Goal: Task Accomplishment & Management: Use online tool/utility

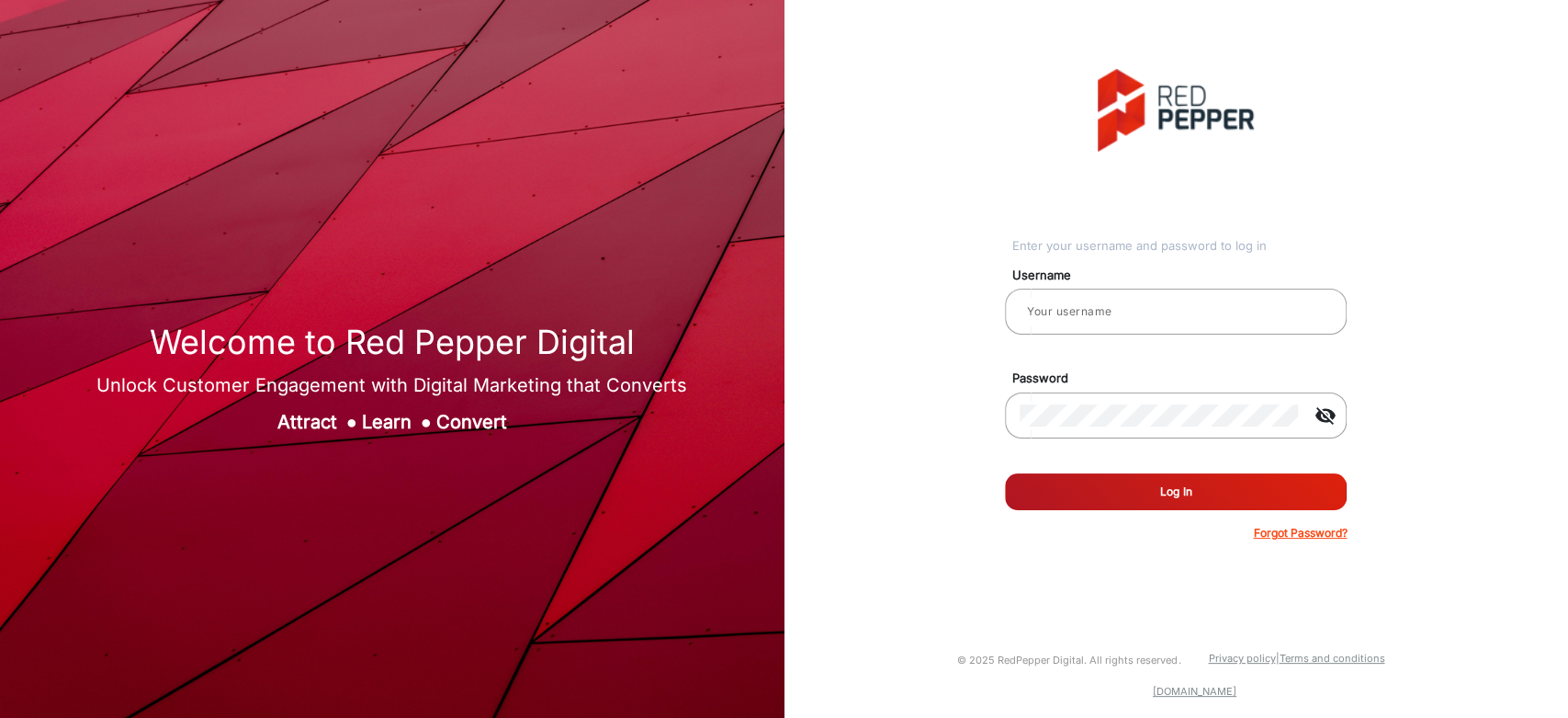
type input "[PERSON_NAME]"
click at [1133, 479] on button "Log In" at bounding box center [1175, 491] width 341 height 37
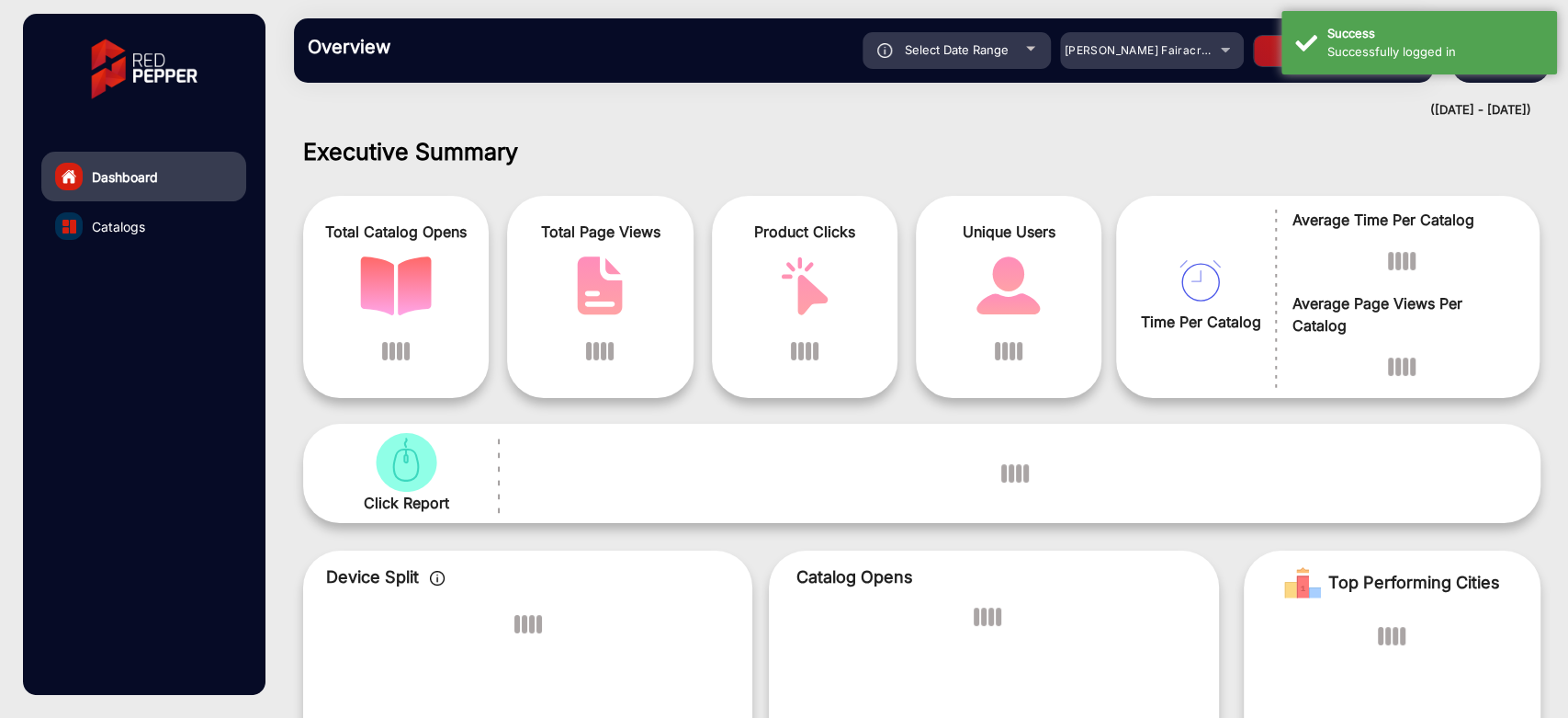
scroll to position [14, 0]
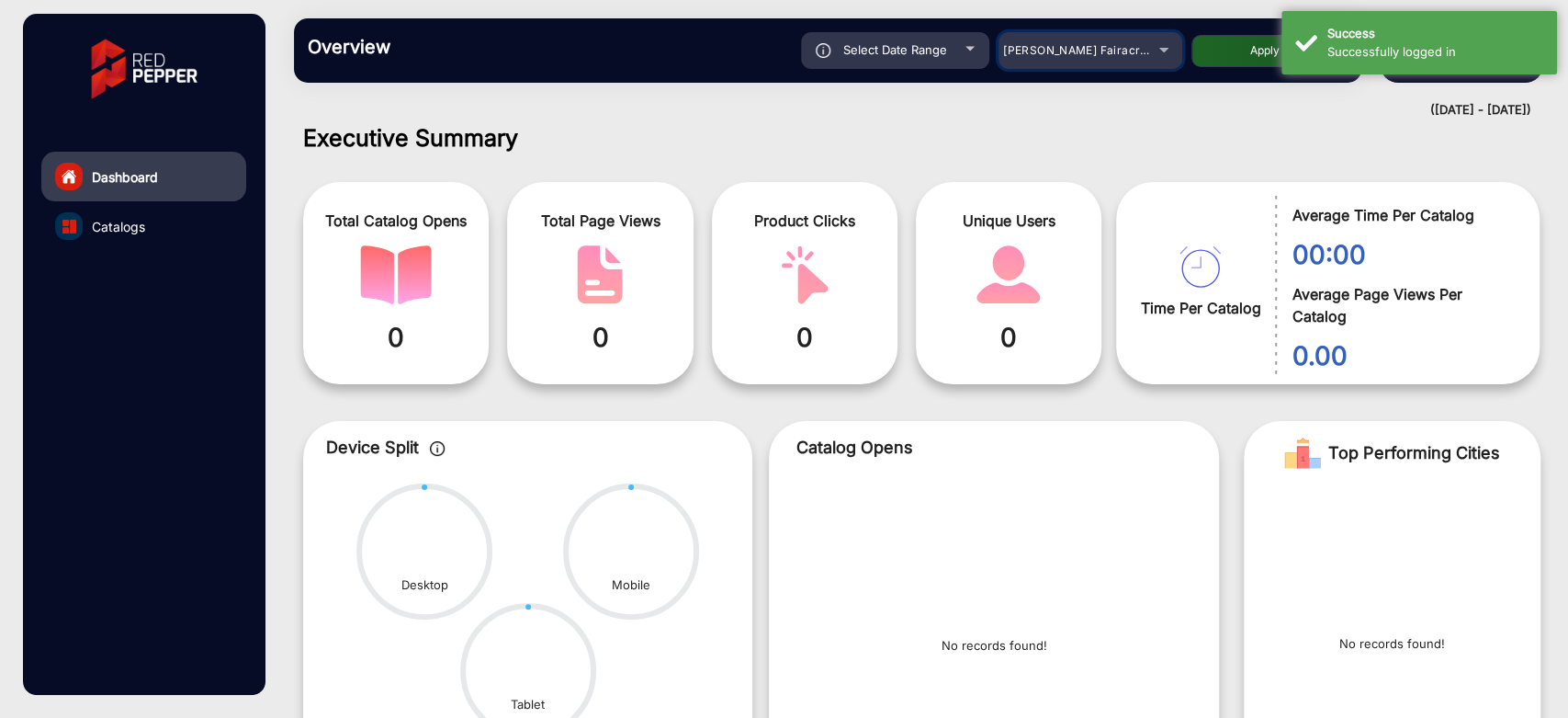
click at [1147, 52] on div "[PERSON_NAME] Fairacre Farms" at bounding box center [1076, 51] width 147 height 22
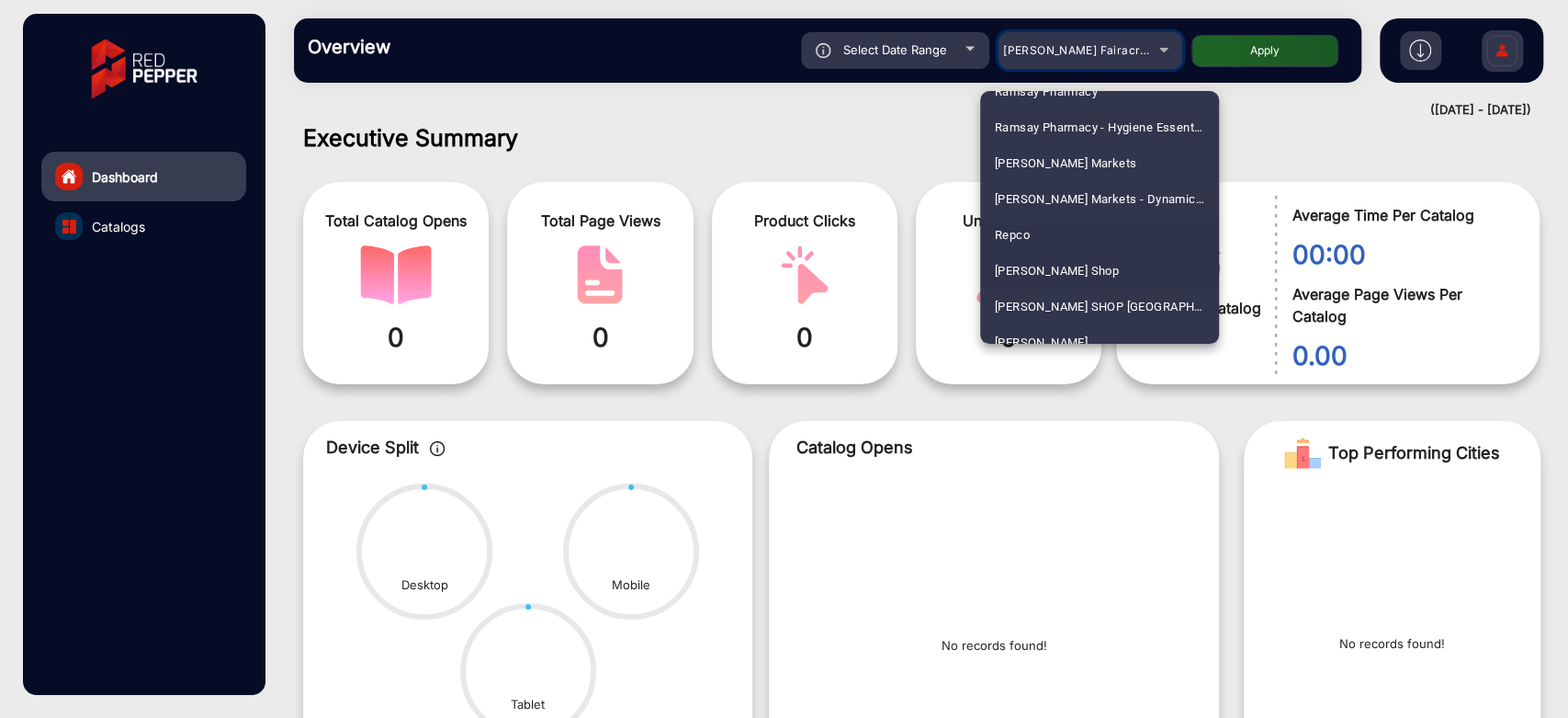
scroll to position [4623, 0]
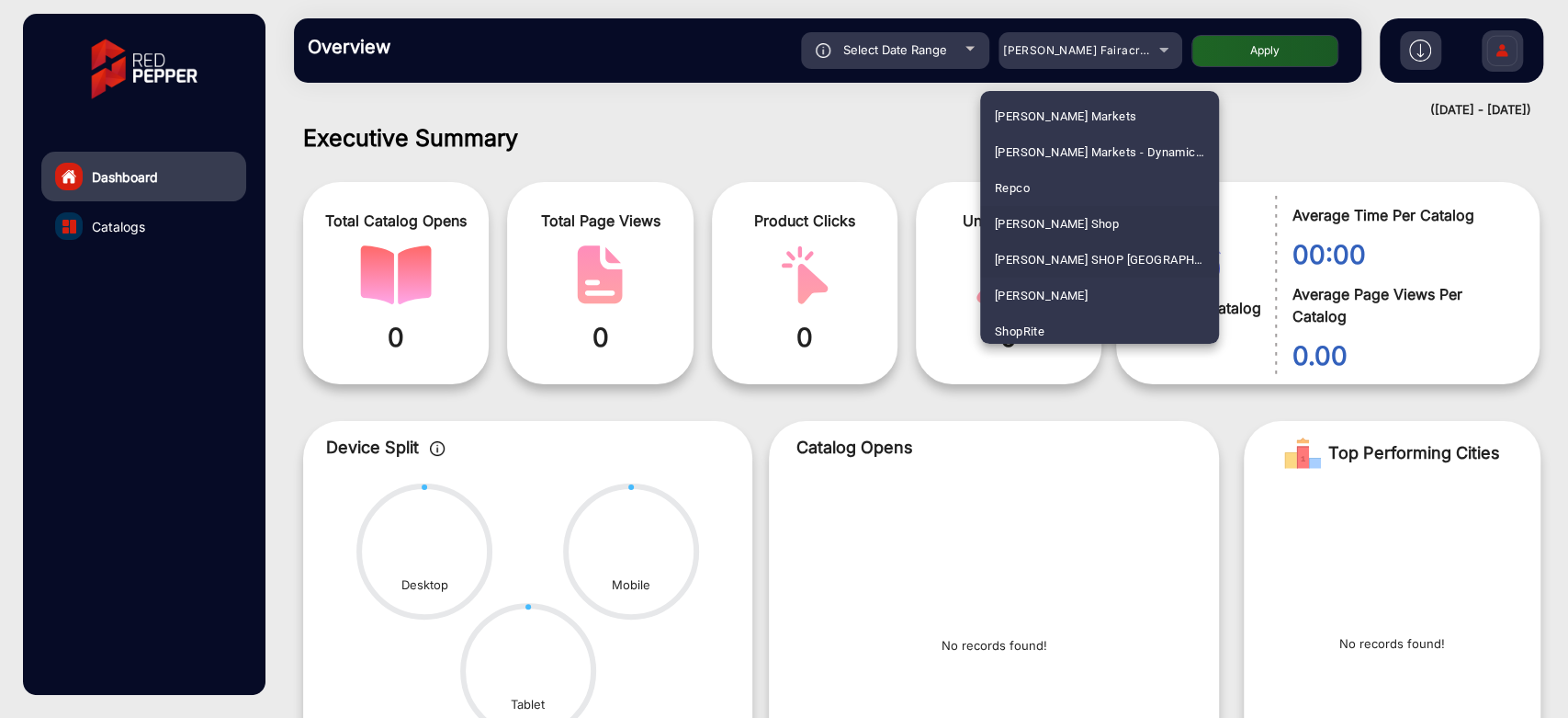
click at [1059, 248] on span "[PERSON_NAME] SHOP [GEOGRAPHIC_DATA]" at bounding box center [1099, 259] width 209 height 36
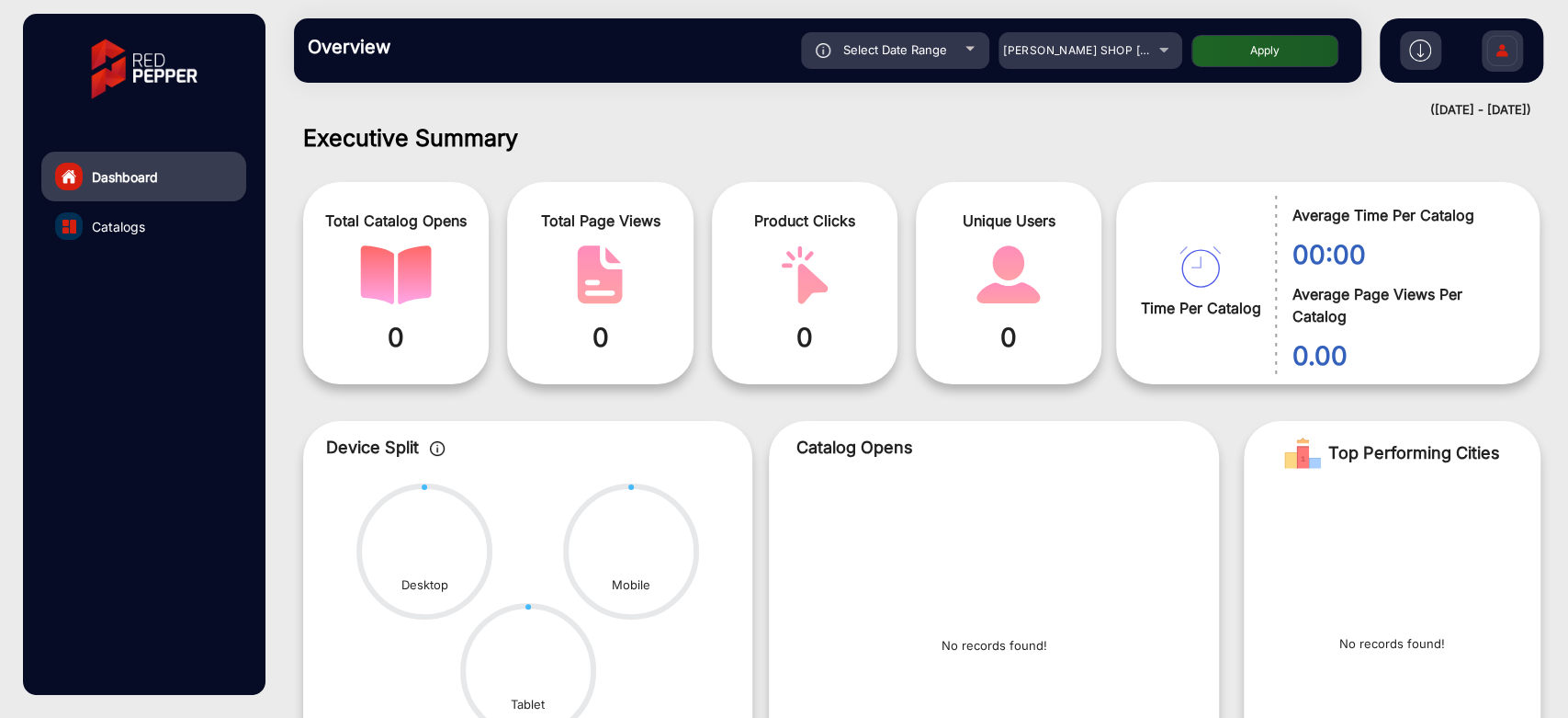
click at [1229, 62] on button "Apply" at bounding box center [1265, 51] width 147 height 32
type input "[DATE]"
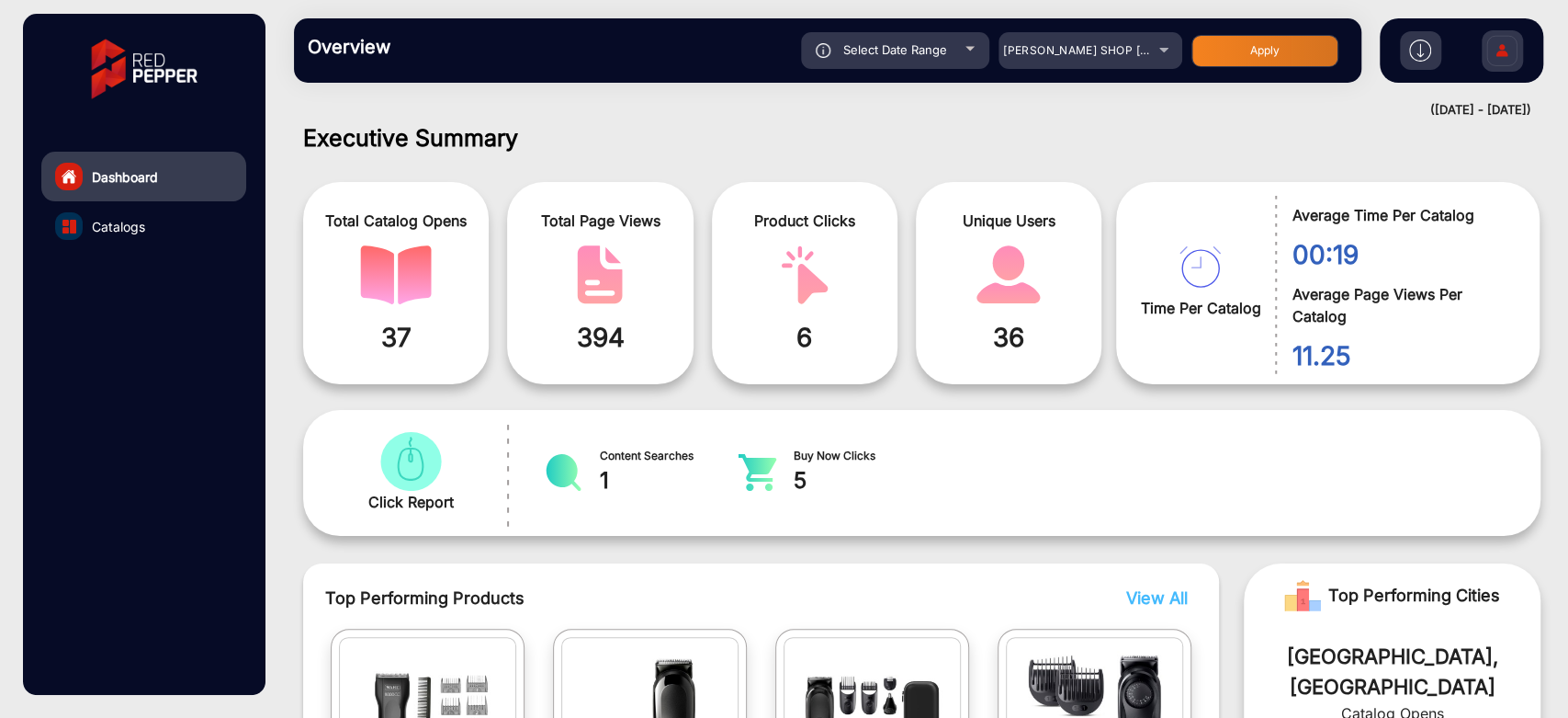
click at [911, 57] on span "Select Date Range" at bounding box center [895, 49] width 104 height 15
type input "[DATE]"
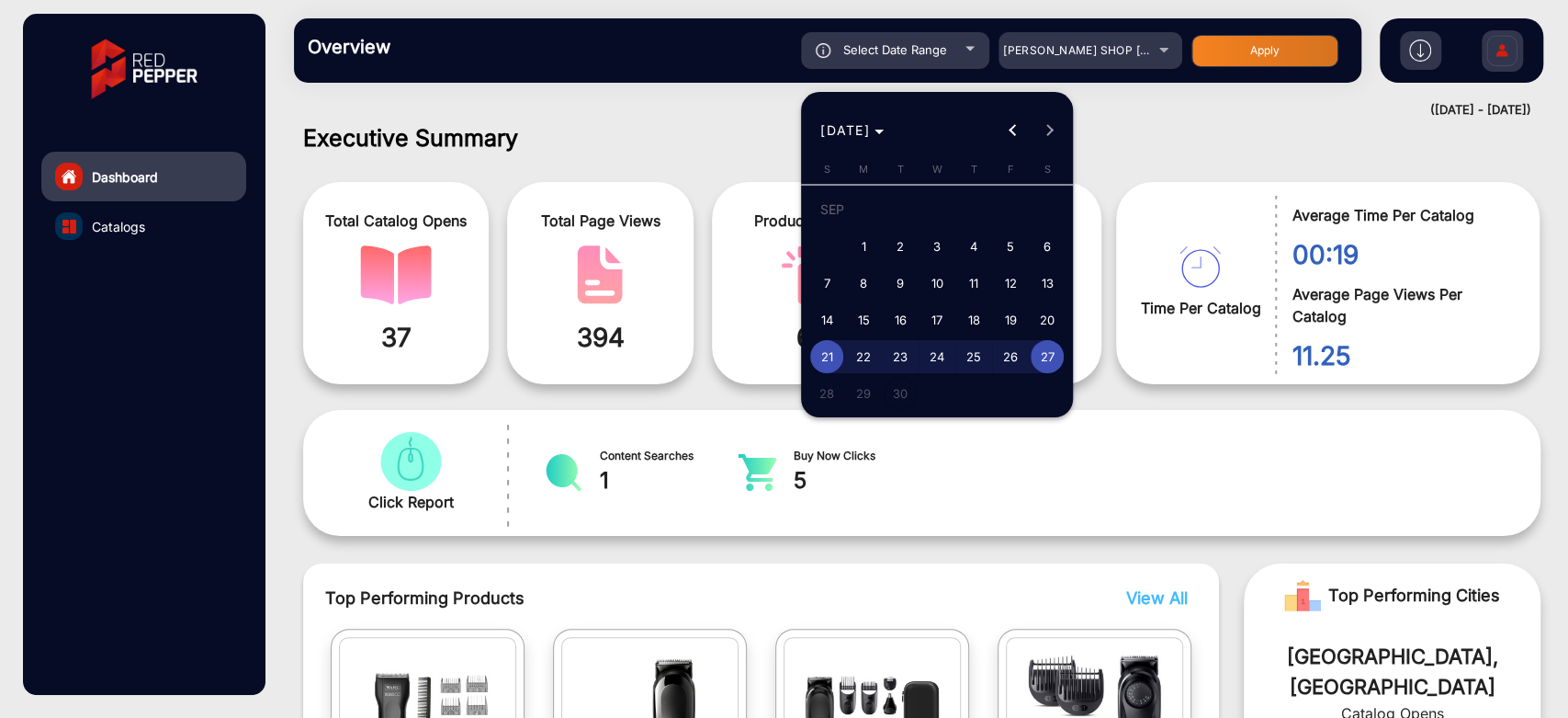
click at [970, 248] on span "4" at bounding box center [974, 246] width 33 height 33
type input "[DATE]"
click at [1001, 248] on span "5" at bounding box center [1011, 246] width 33 height 33
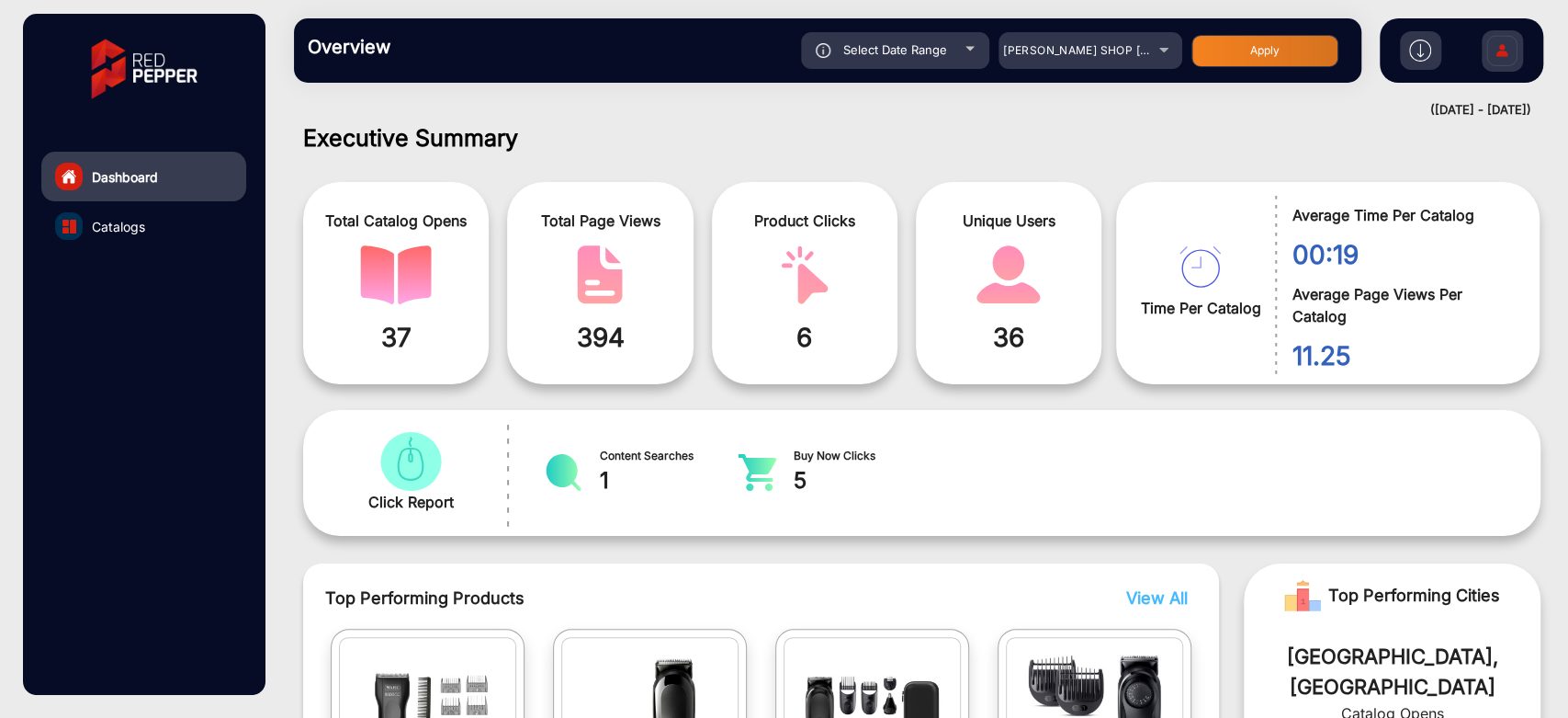
type input "[DATE]"
click at [1241, 64] on button "Apply" at bounding box center [1265, 51] width 147 height 32
type input "[DATE]"
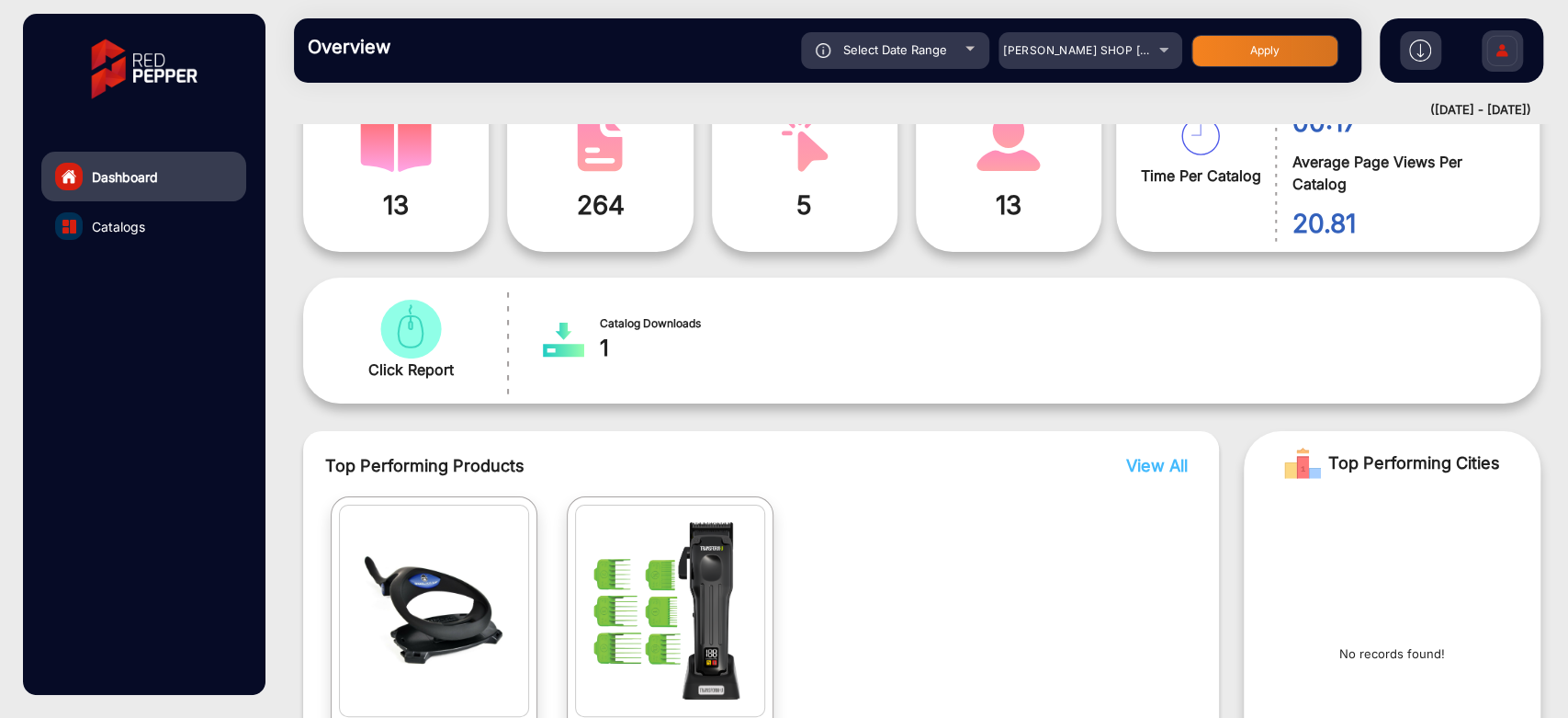
scroll to position [320, 0]
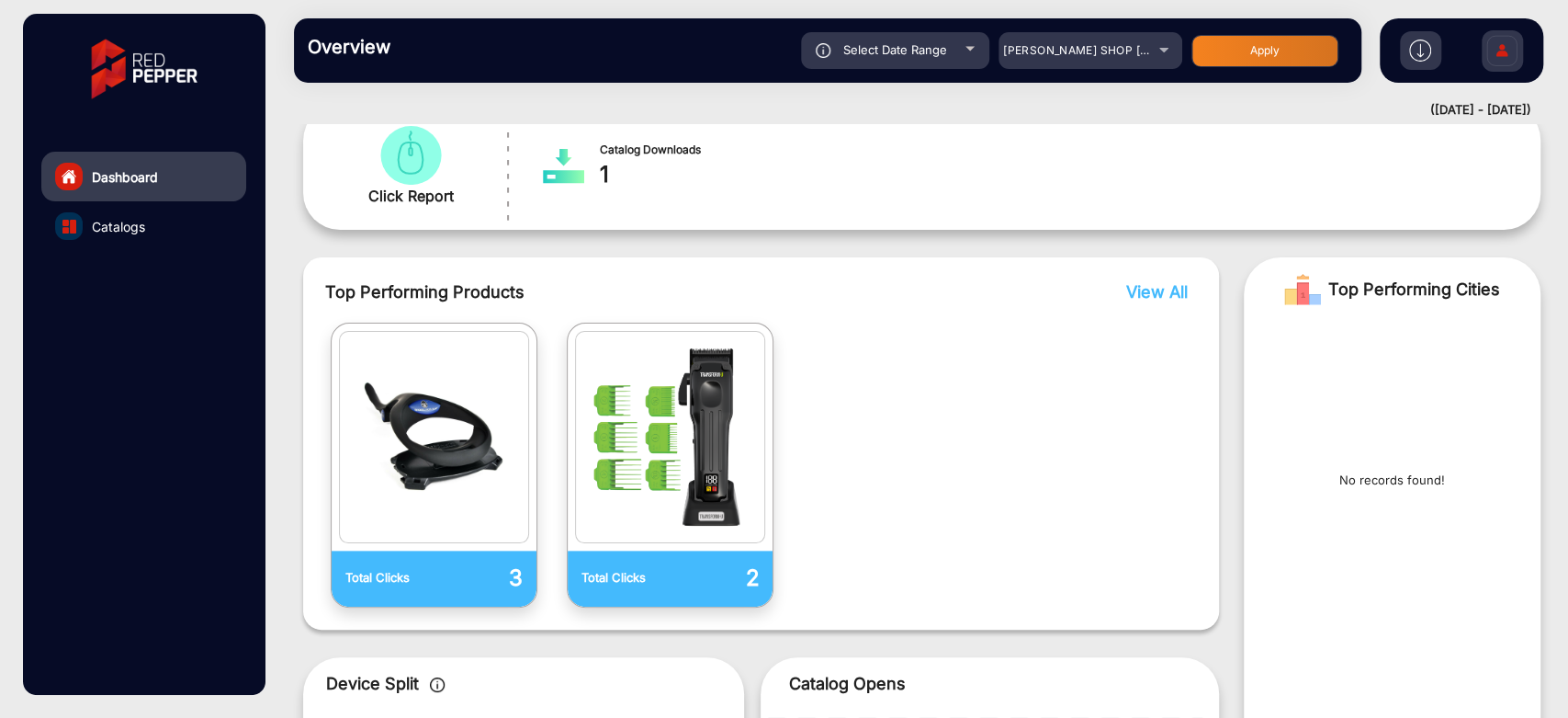
click at [991, 42] on div "Select Date Range [DATE] [DATE] – [DATE] [DATE] [PERSON_NAME] SHOP NZ Apply" at bounding box center [879, 51] width 936 height 37
click at [971, 45] on div "Select Date Range" at bounding box center [896, 51] width 189 height 37
type input "[DATE]"
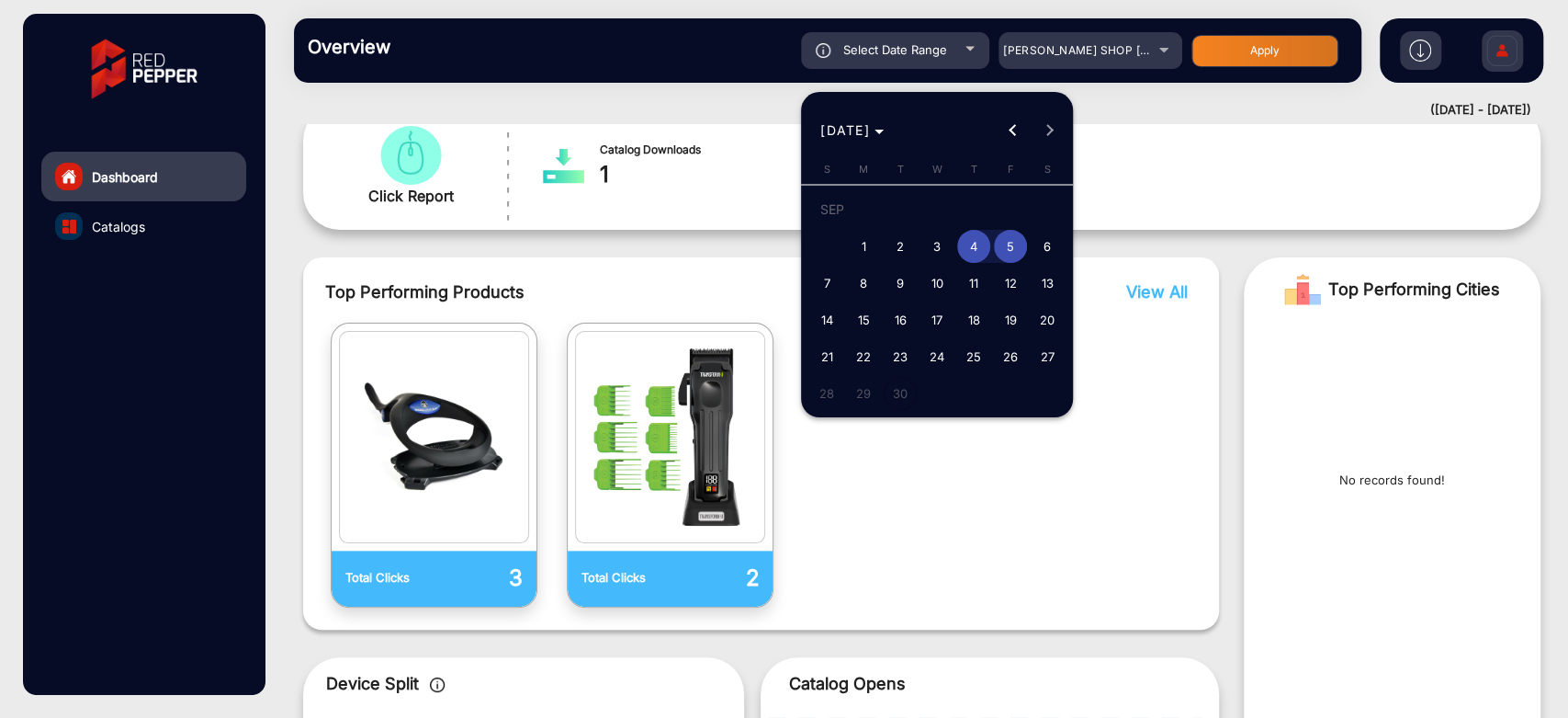
click at [944, 287] on span "10" at bounding box center [937, 283] width 33 height 33
type input "[DATE]"
click at [965, 287] on span "11" at bounding box center [974, 283] width 33 height 33
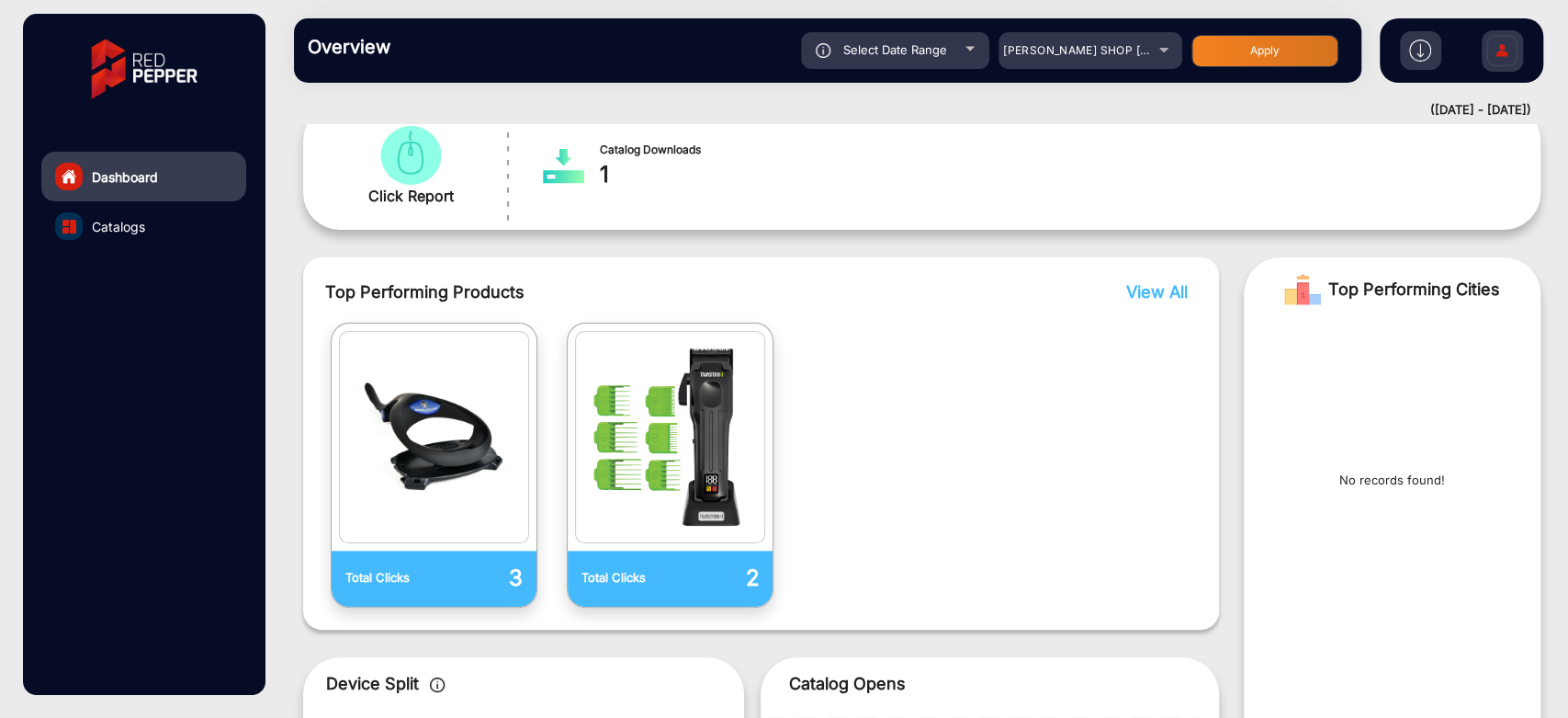
type input "[DATE]"
click at [1233, 45] on button "Apply" at bounding box center [1265, 51] width 147 height 32
type input "[DATE]"
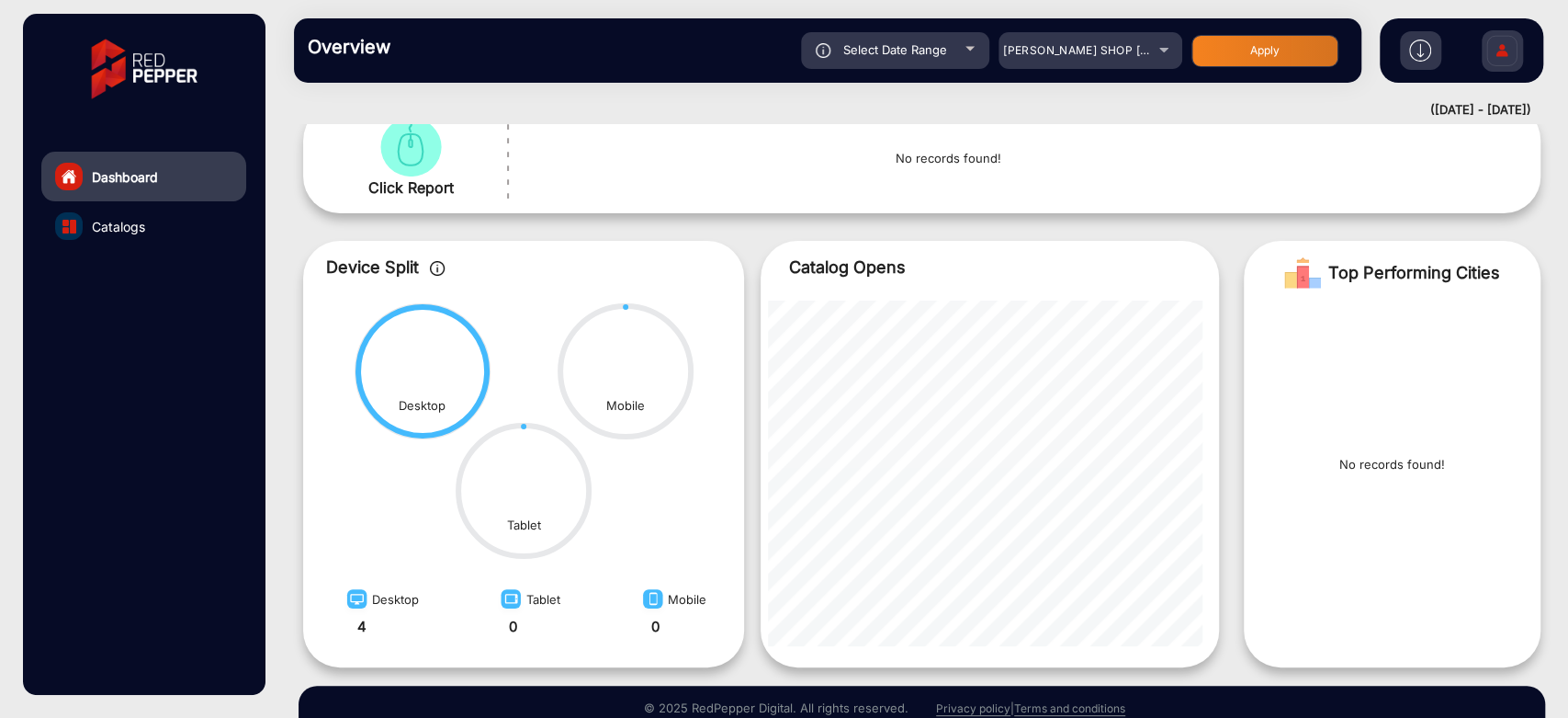
click at [918, 54] on span "Select Date Range" at bounding box center [895, 49] width 104 height 15
type input "[DATE]"
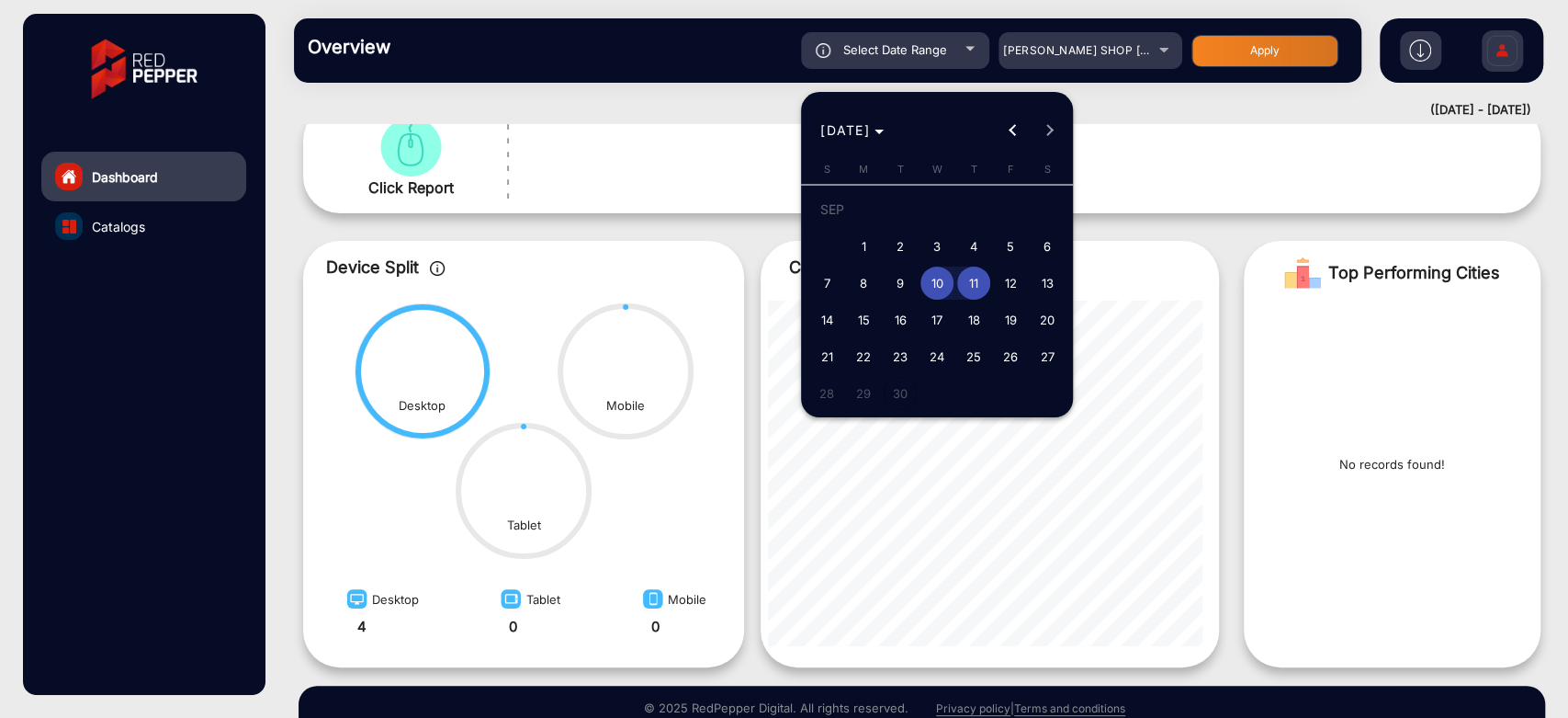
click at [1036, 277] on span "13" at bounding box center [1048, 283] width 33 height 33
type input "[DATE]"
click at [822, 337] on button "14" at bounding box center [827, 320] width 37 height 37
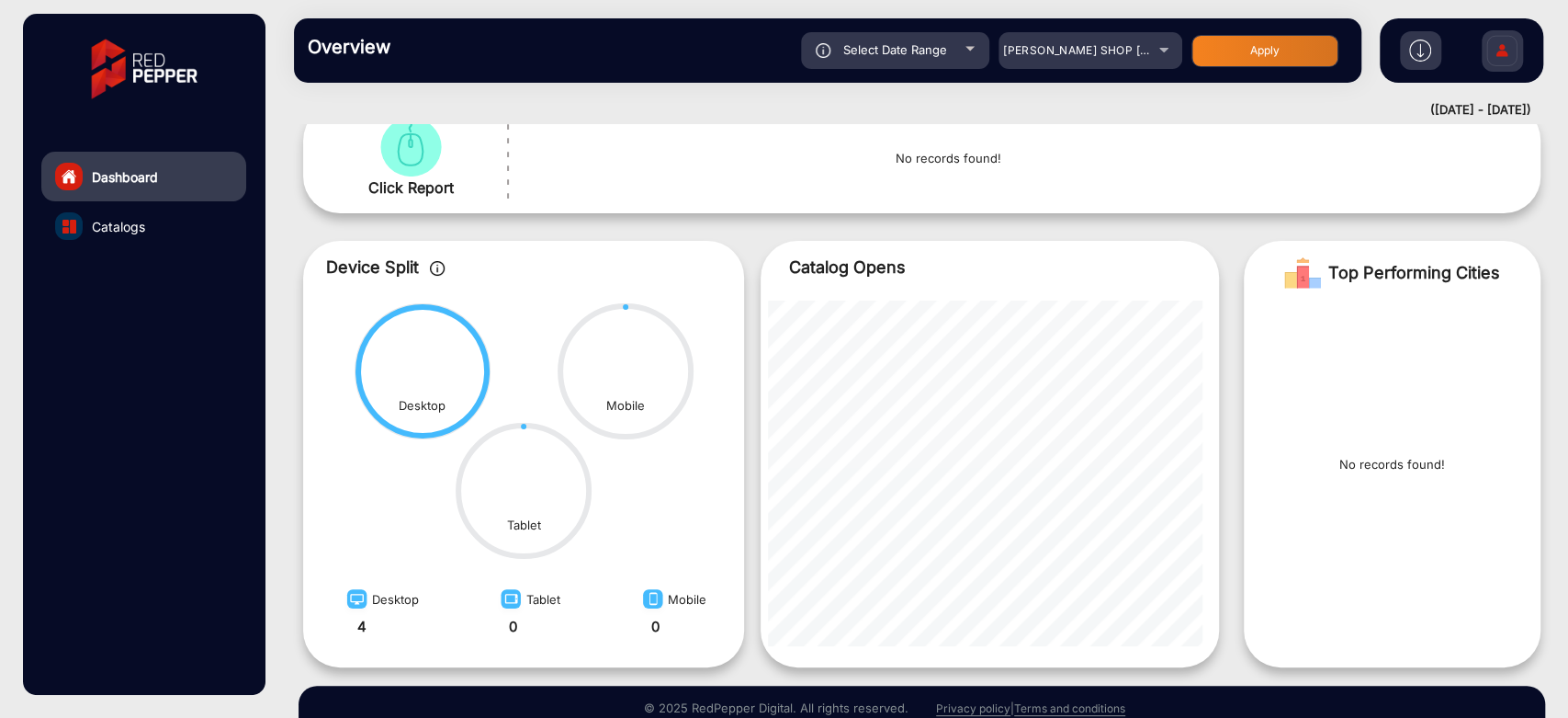
type input "[DATE]"
click at [1266, 54] on button "Apply" at bounding box center [1265, 51] width 147 height 32
type input "[DATE]"
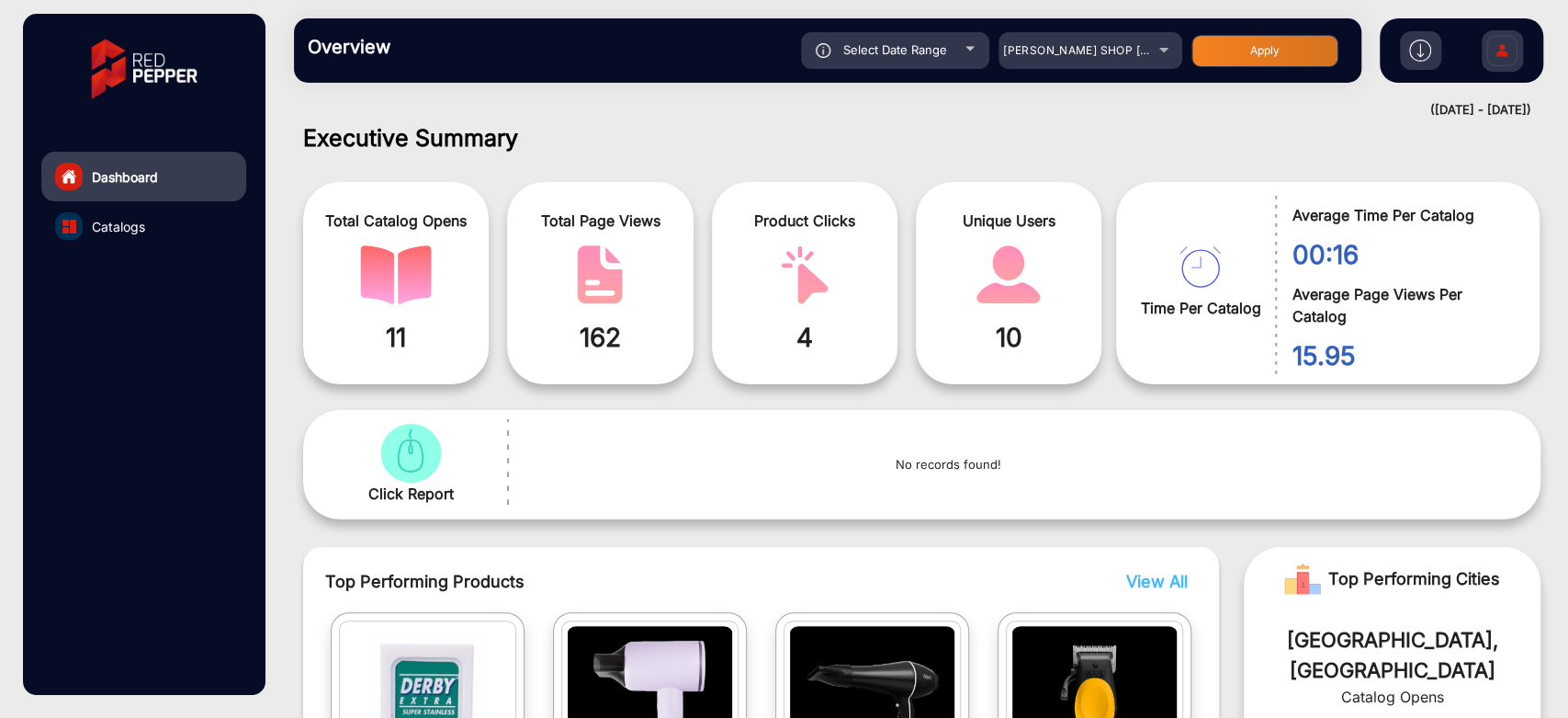
scroll to position [218, 0]
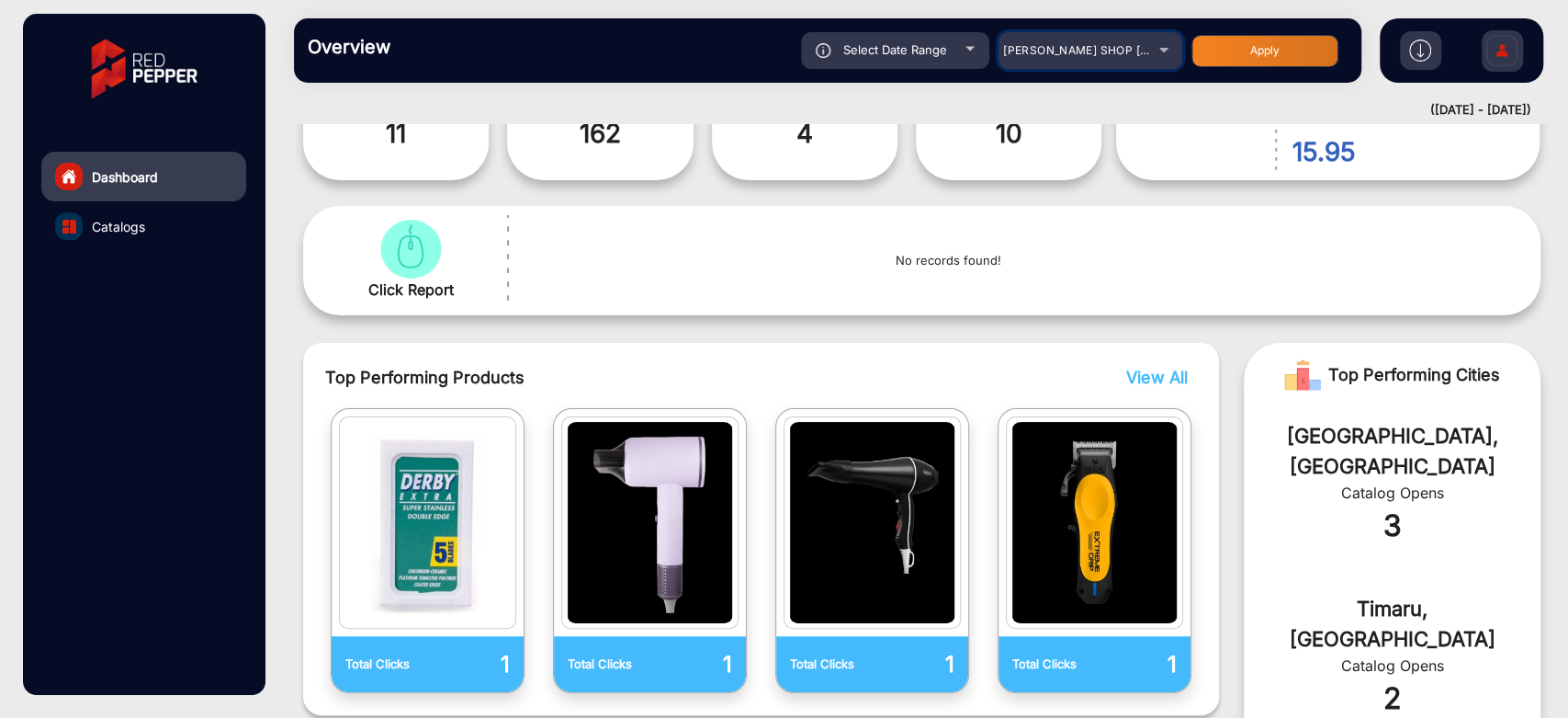
click at [1112, 52] on span "[PERSON_NAME] SHOP [GEOGRAPHIC_DATA]" at bounding box center [1128, 50] width 252 height 14
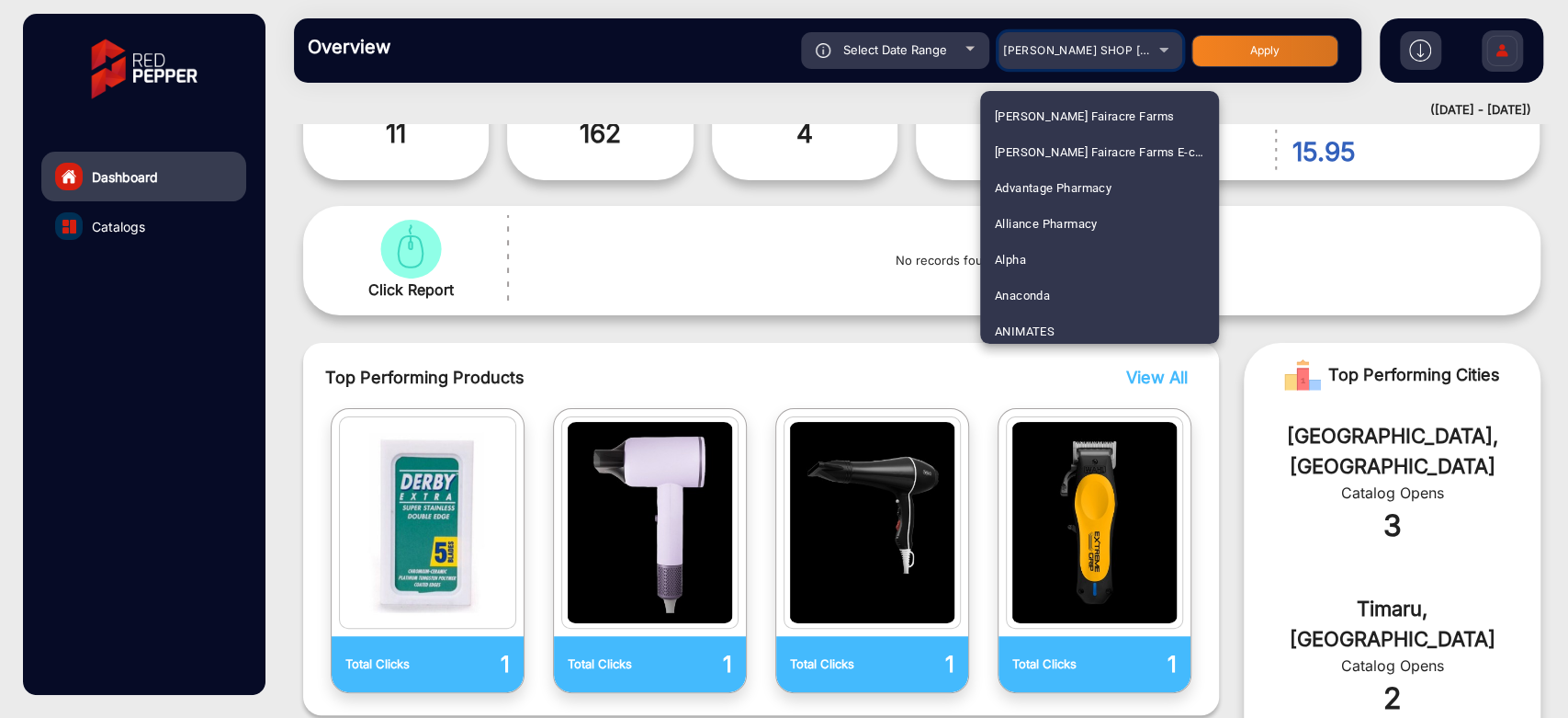
scroll to position [4557, 0]
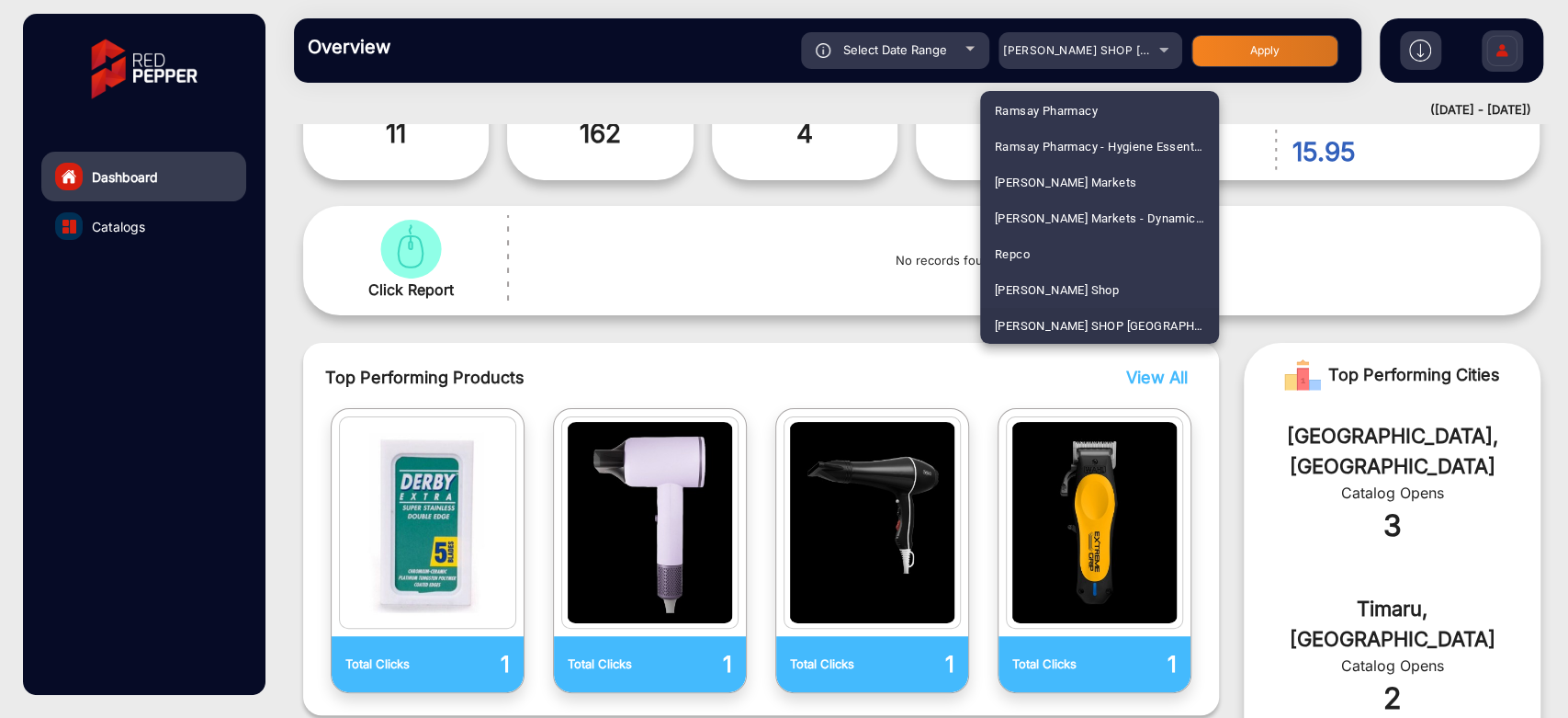
click at [1112, 52] on div at bounding box center [784, 359] width 1568 height 718
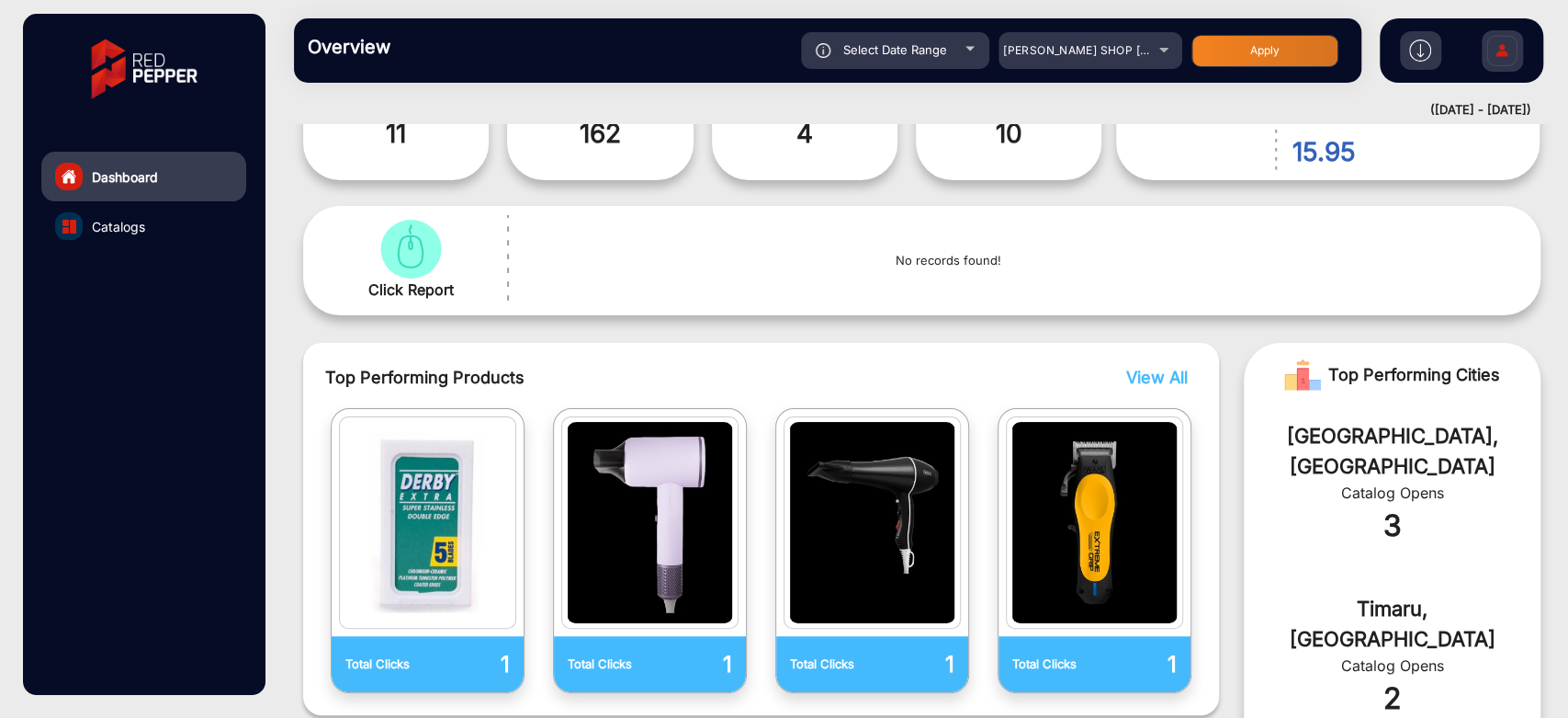
click at [984, 59] on div "Select Date Range" at bounding box center [896, 51] width 189 height 37
type input "[DATE]"
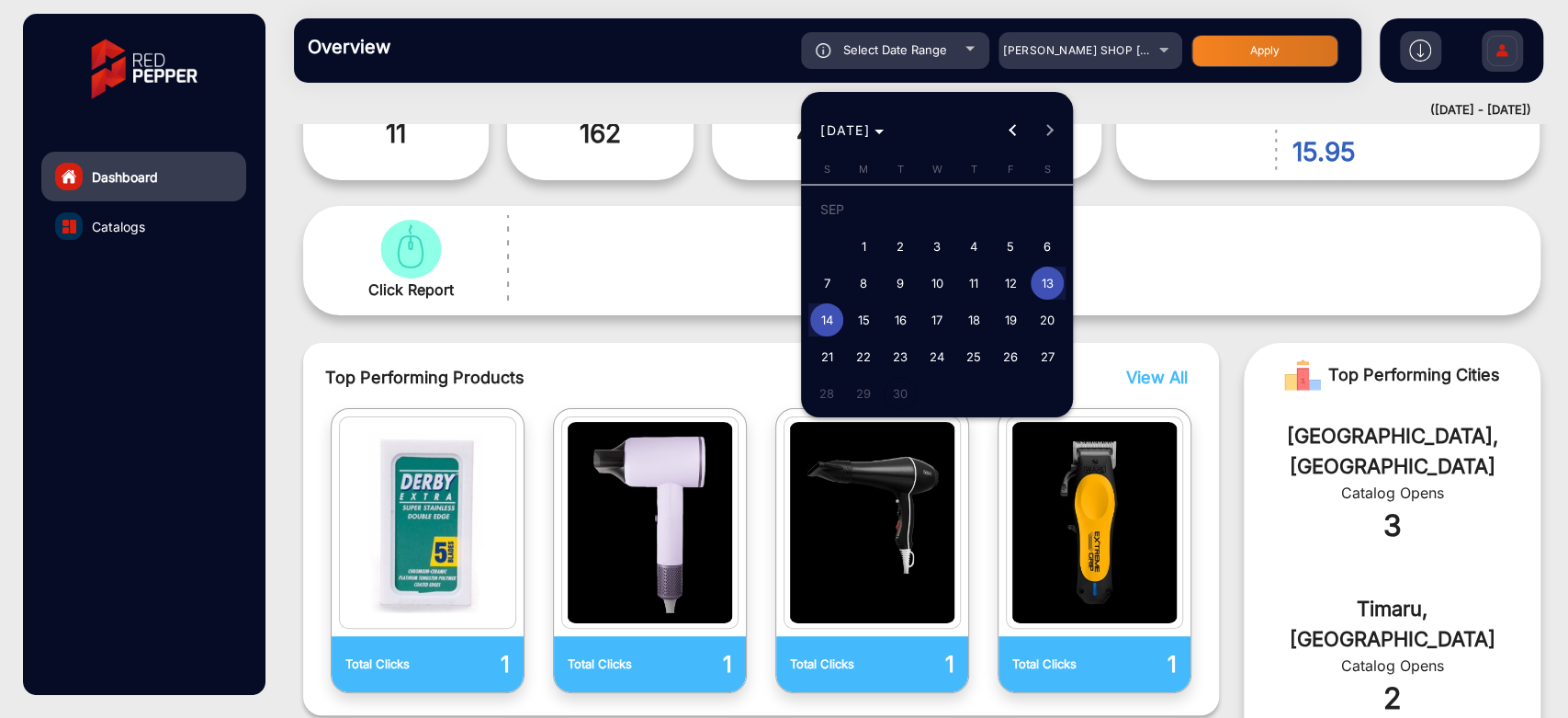
click at [860, 314] on span "15" at bounding box center [864, 320] width 33 height 33
type input "[DATE]"
click at [860, 314] on span "15" at bounding box center [864, 320] width 33 height 33
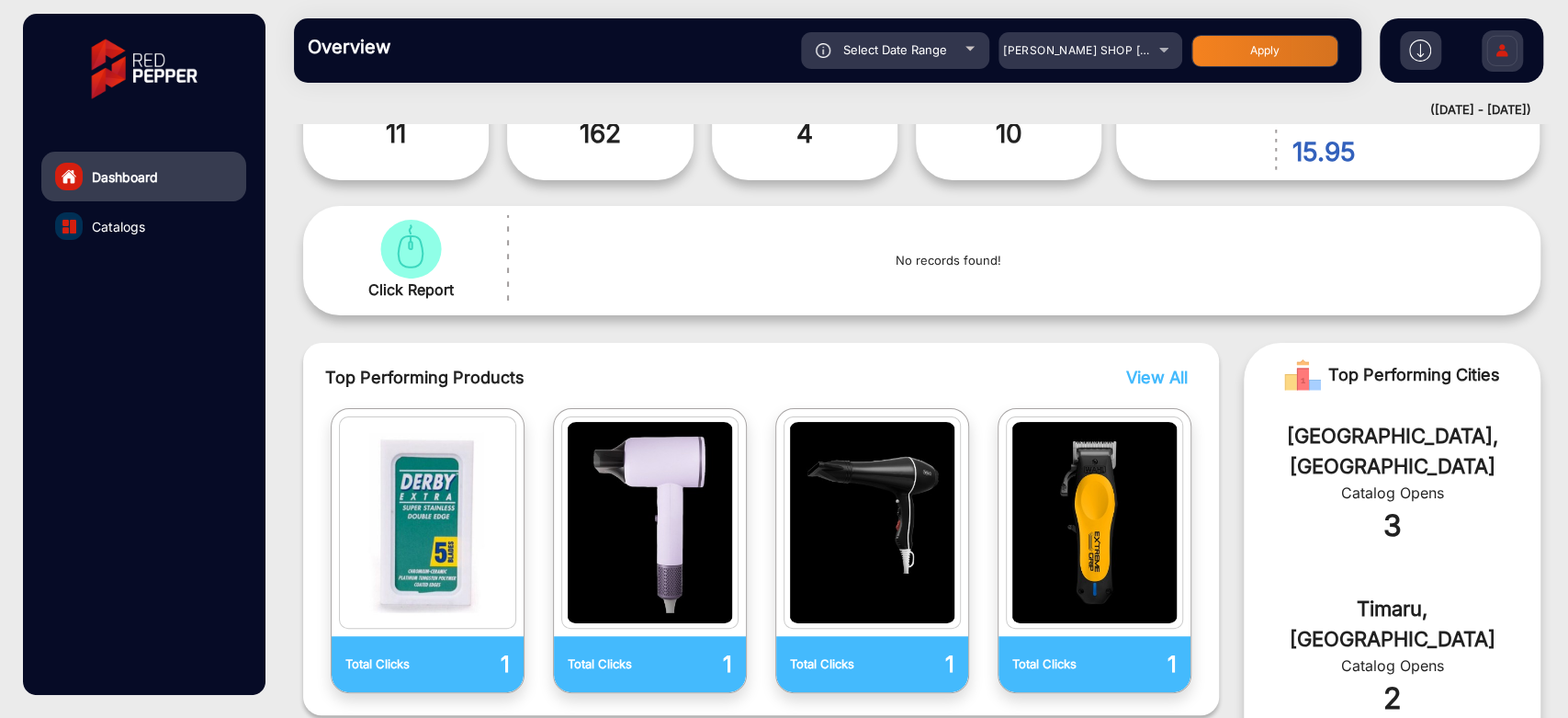
type input "[DATE]"
click at [1228, 50] on button "Apply" at bounding box center [1265, 51] width 147 height 32
type input "[DATE]"
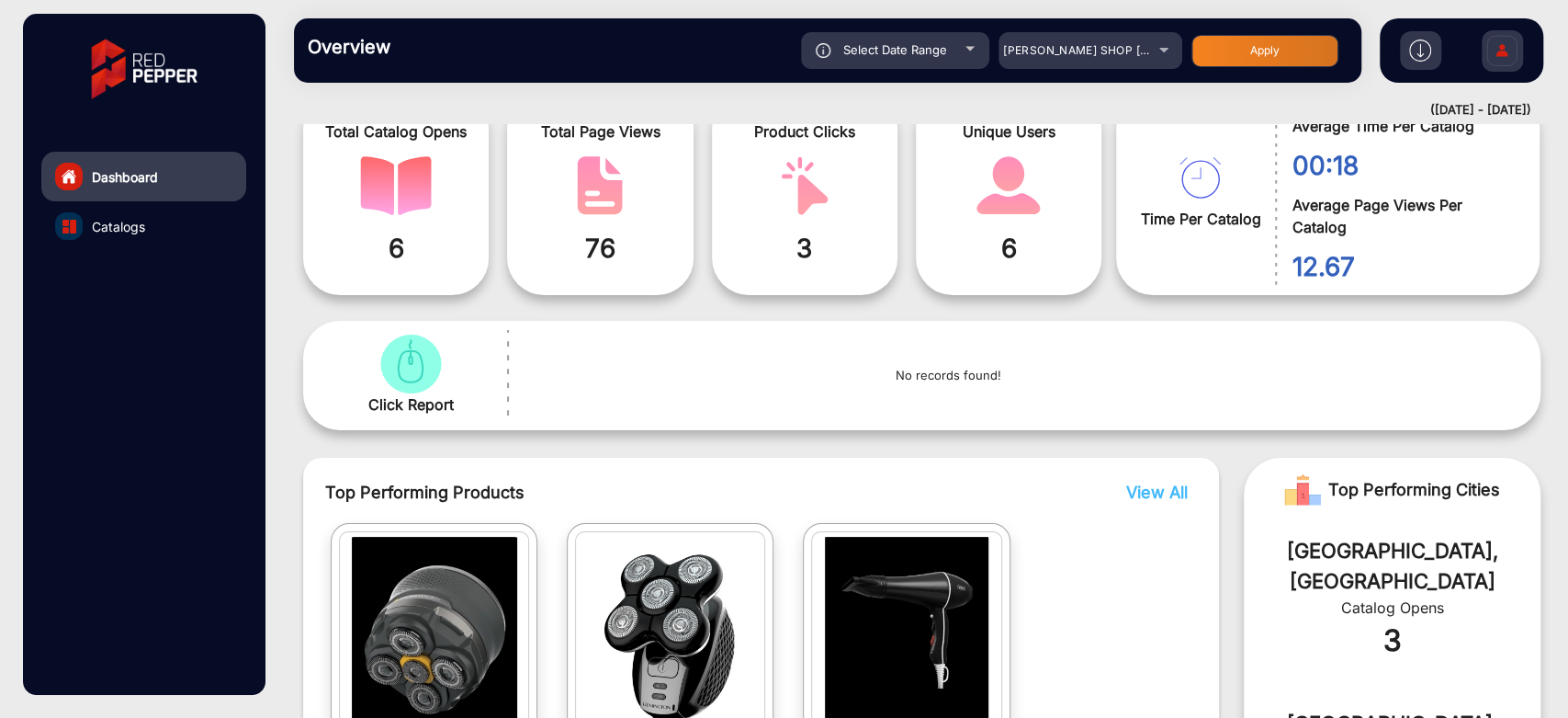
scroll to position [218, 0]
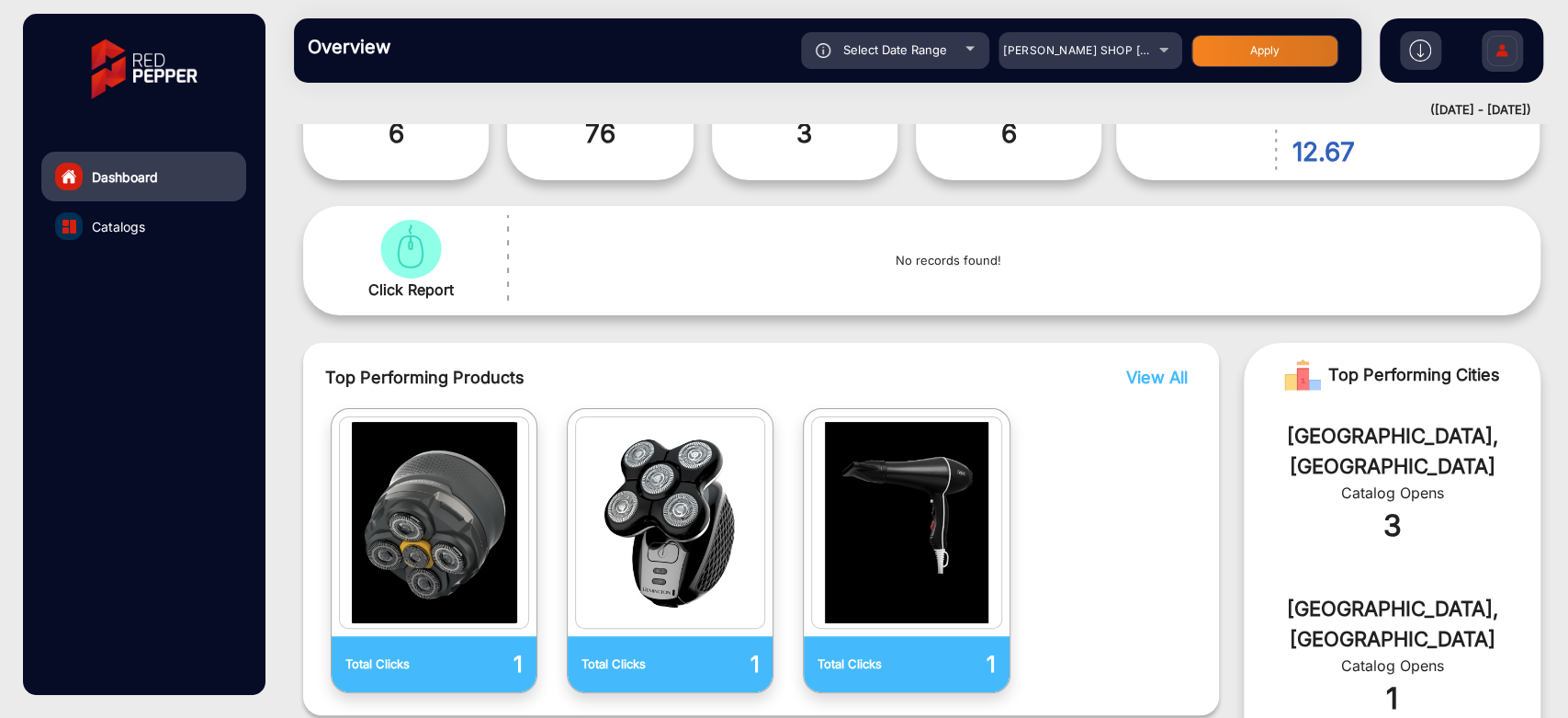
click at [944, 50] on span "Select Date Range" at bounding box center [895, 49] width 104 height 15
type input "[DATE]"
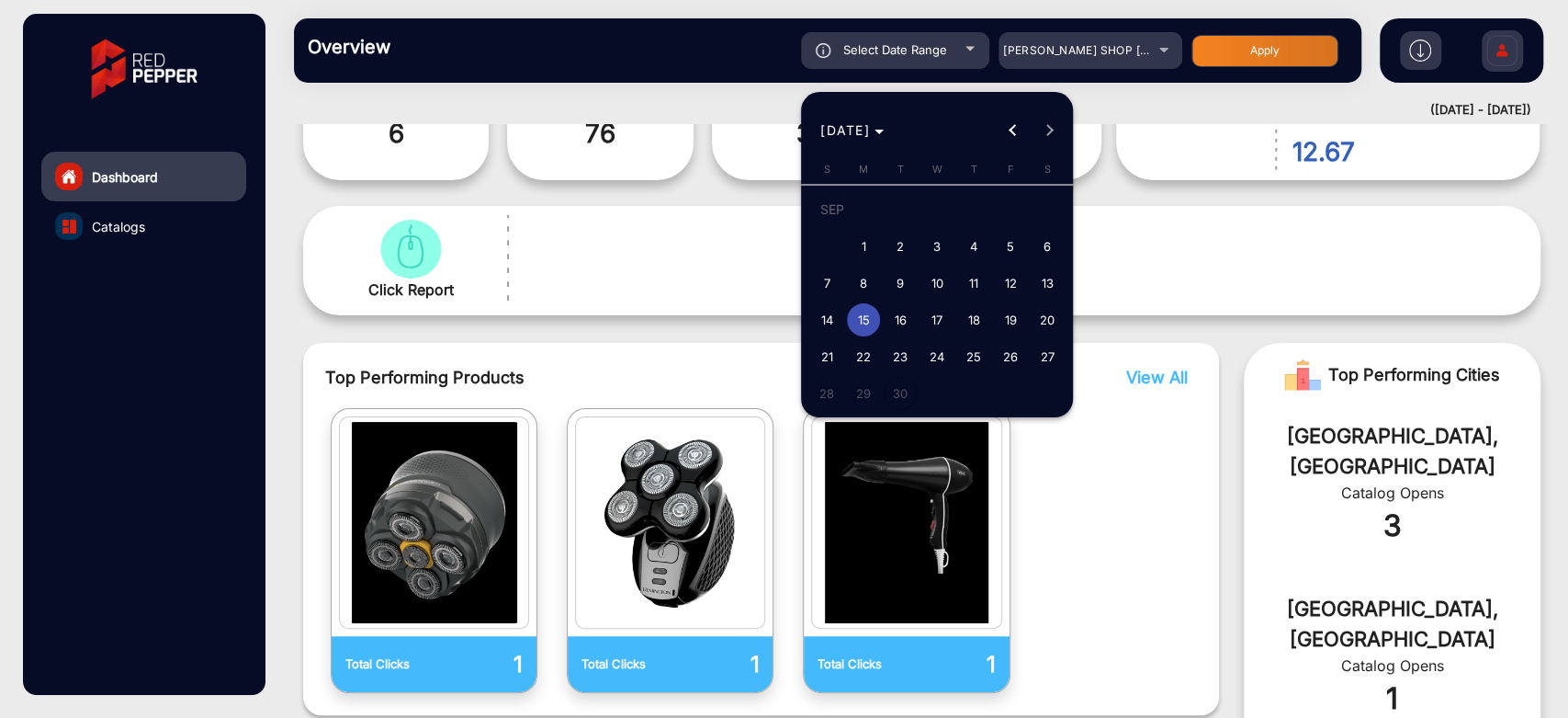
click at [1017, 281] on span "12" at bounding box center [1011, 283] width 33 height 33
type input "[DATE]"
click at [1003, 287] on span "12" at bounding box center [1011, 283] width 33 height 33
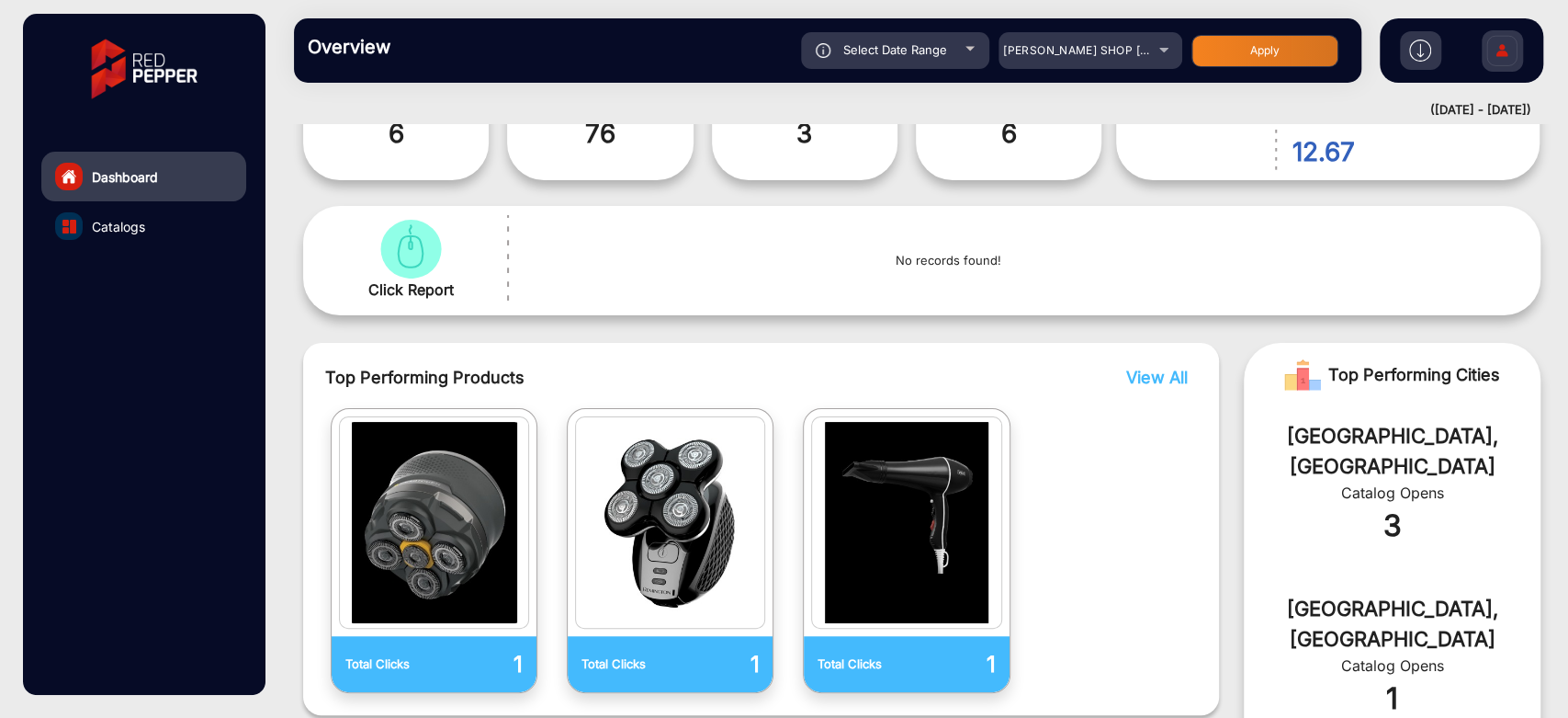
type input "[DATE]"
click at [1234, 56] on button "Apply" at bounding box center [1265, 51] width 147 height 32
type input "[DATE]"
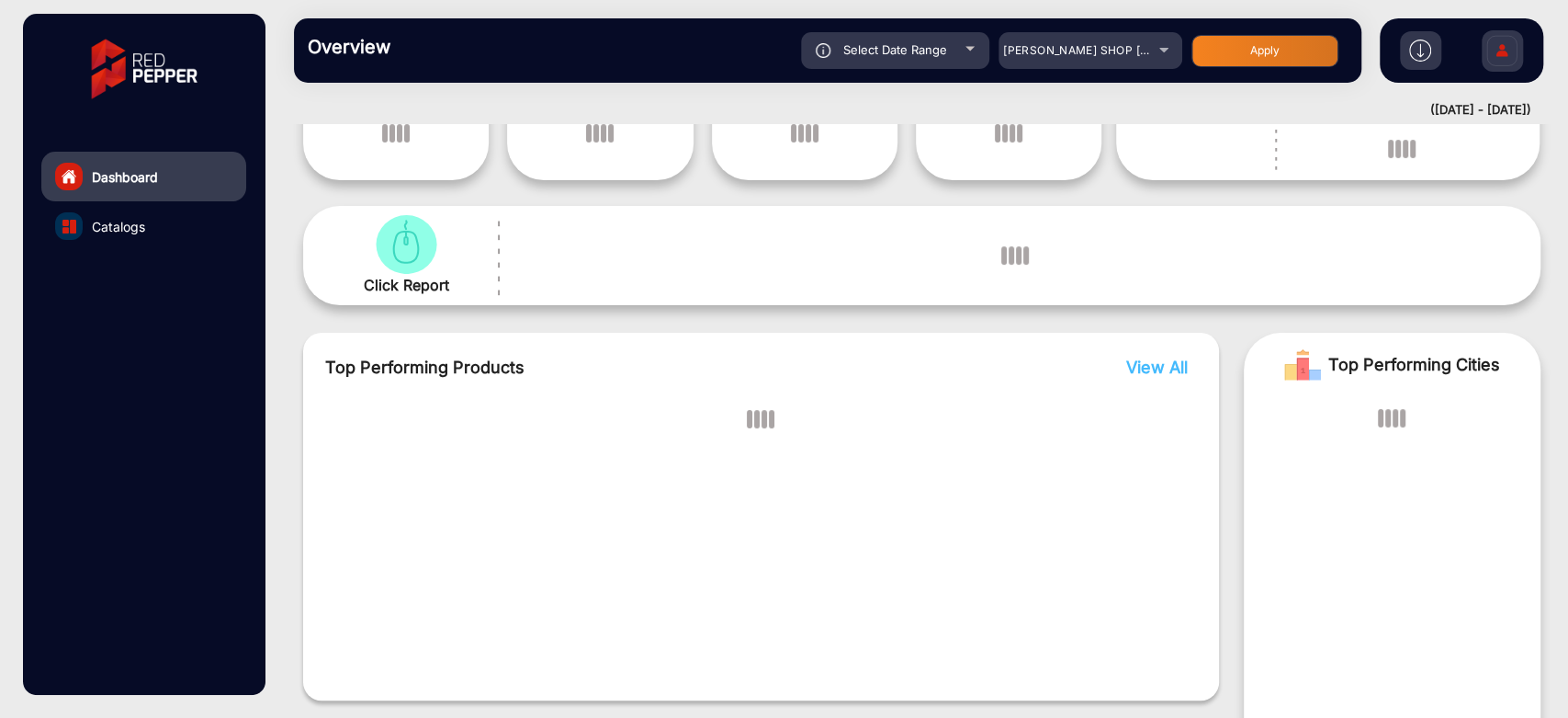
scroll to position [14, 0]
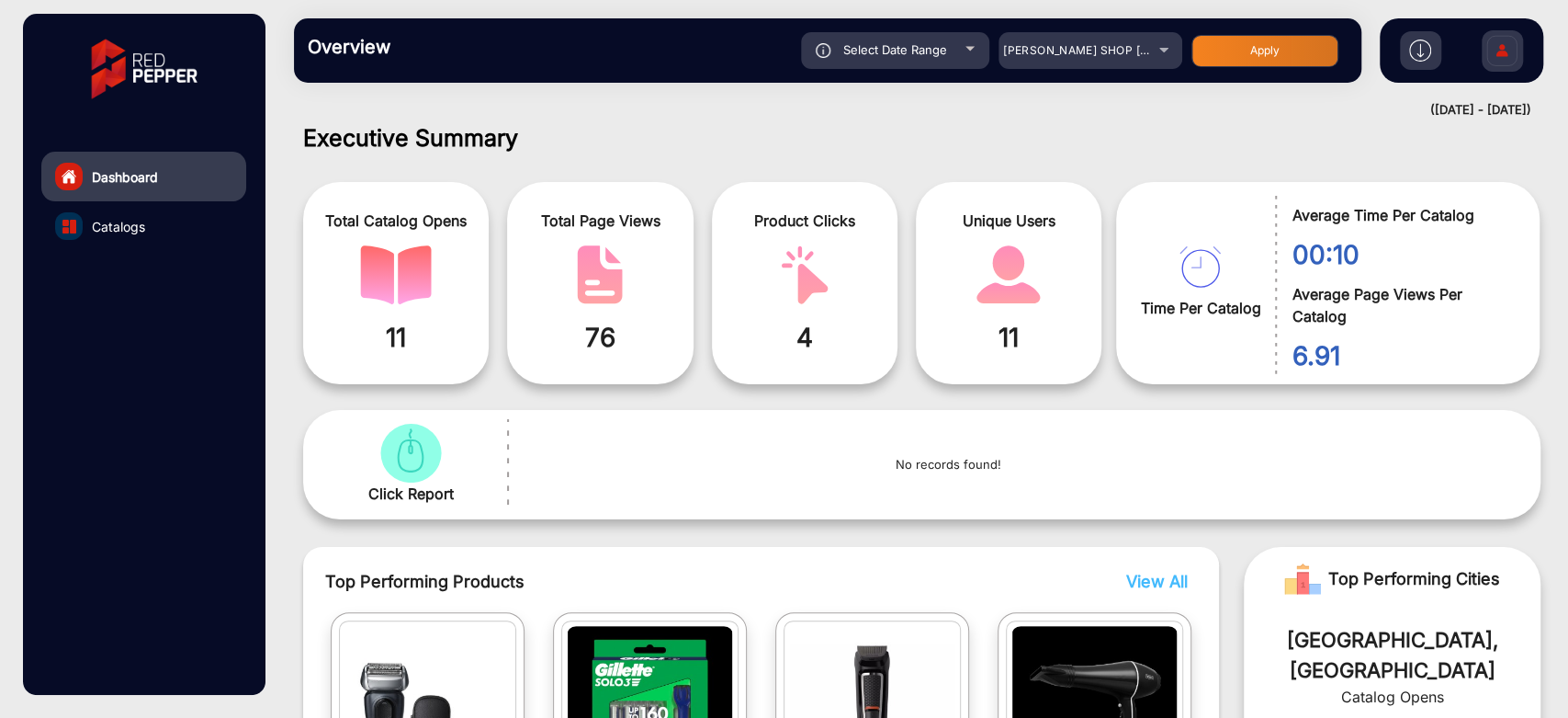
click at [968, 50] on div at bounding box center [970, 49] width 9 height 5
click at [966, 57] on div "Select Date Range" at bounding box center [896, 51] width 189 height 37
type input "[DATE]"
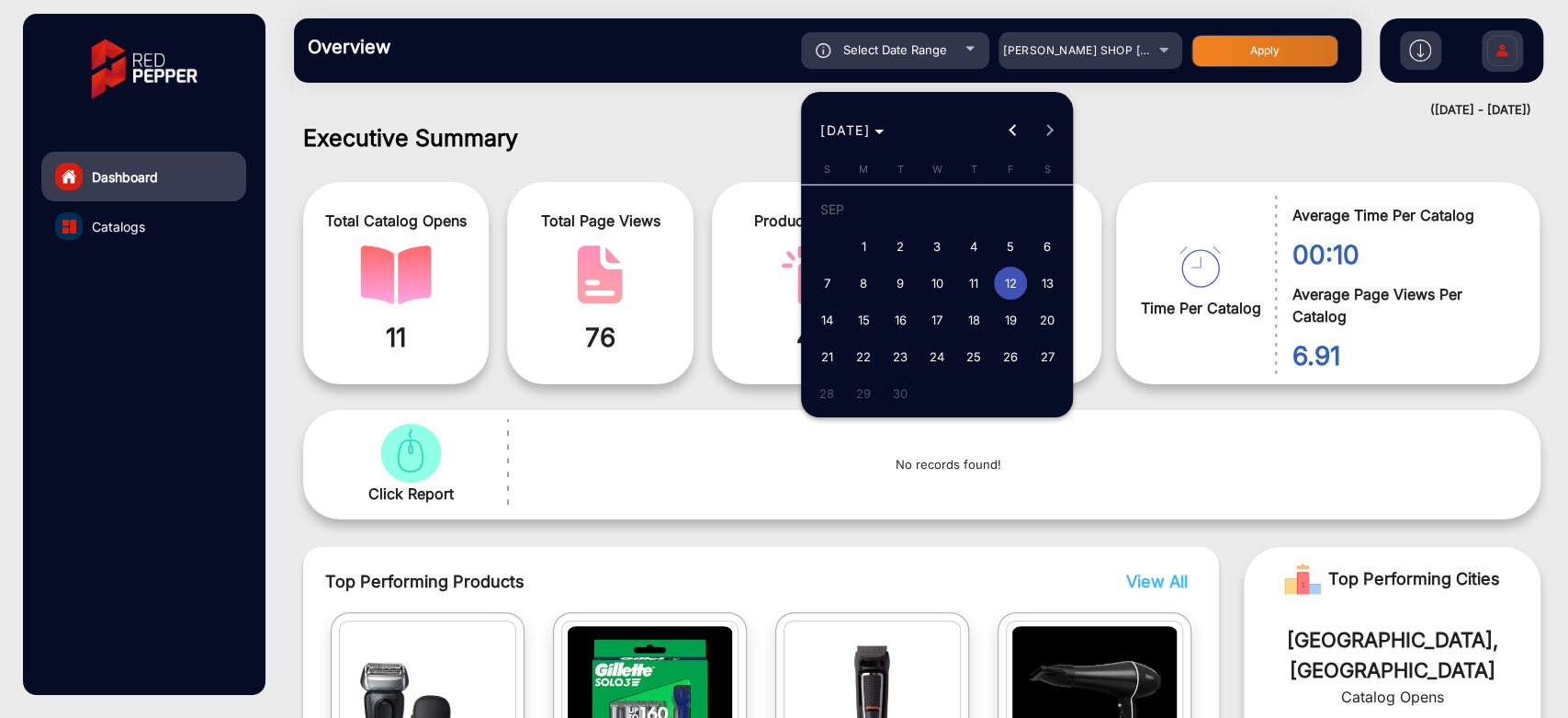
click at [967, 282] on span "11" at bounding box center [974, 283] width 33 height 33
type input "[DATE]"
click at [967, 282] on span "11" at bounding box center [974, 283] width 33 height 33
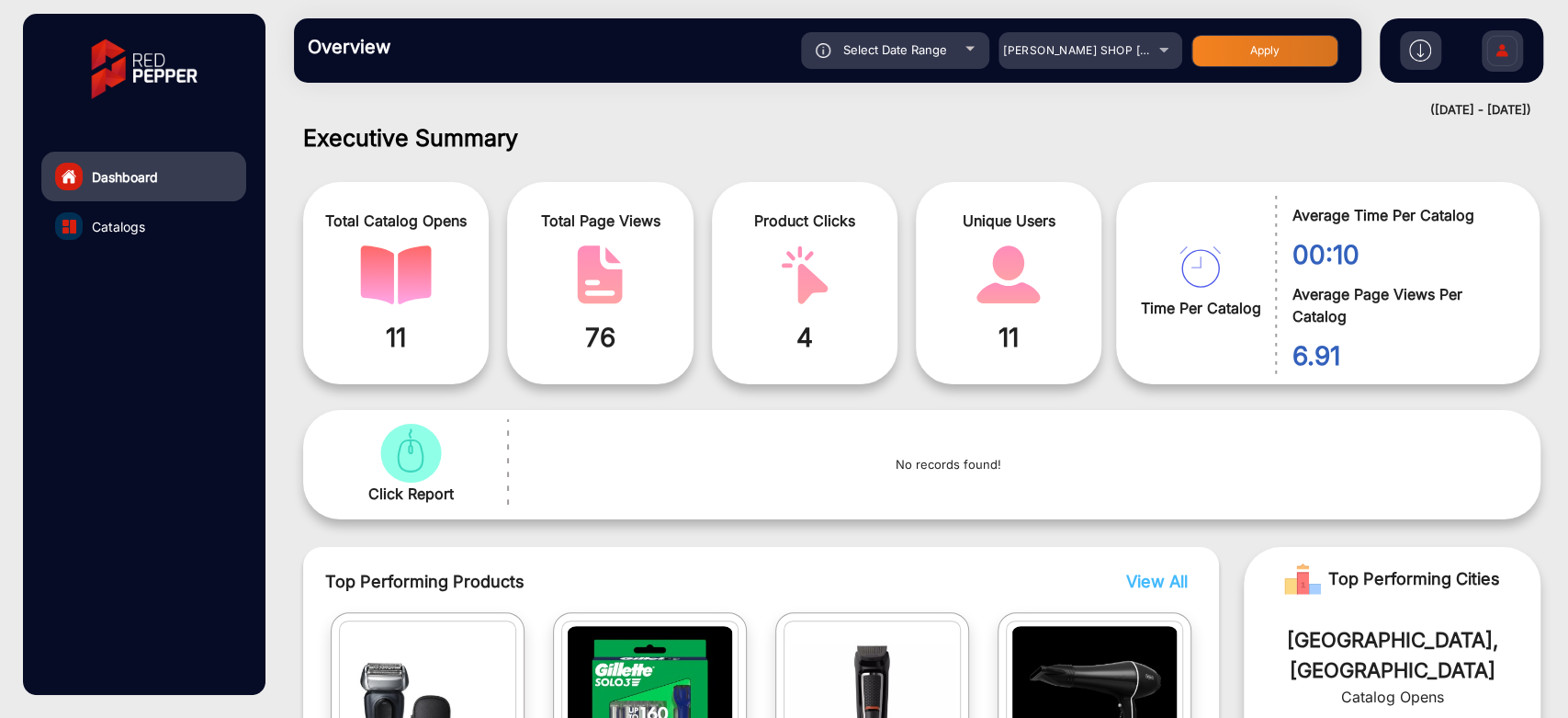
type input "[DATE]"
click at [1251, 52] on button "Apply" at bounding box center [1265, 51] width 147 height 32
type input "[DATE]"
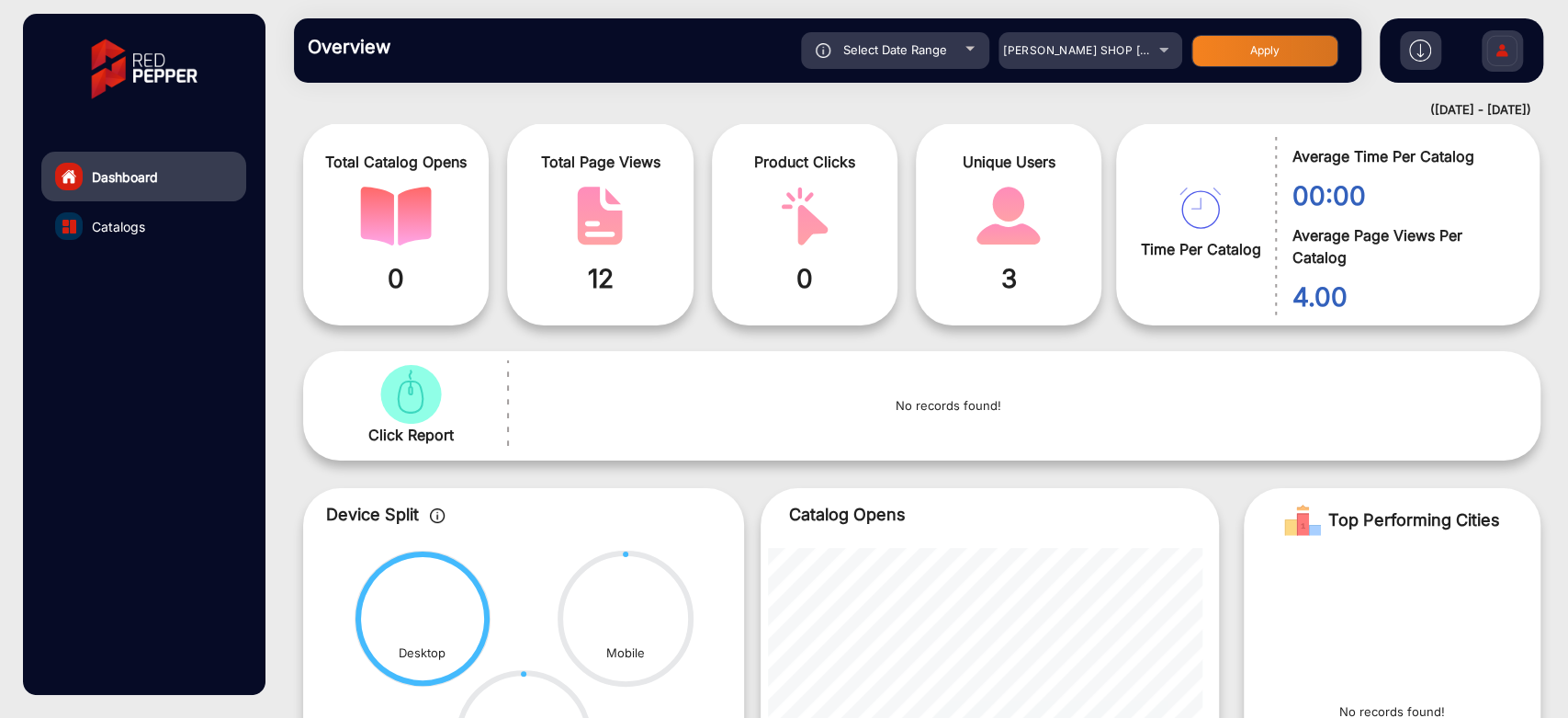
scroll to position [218, 0]
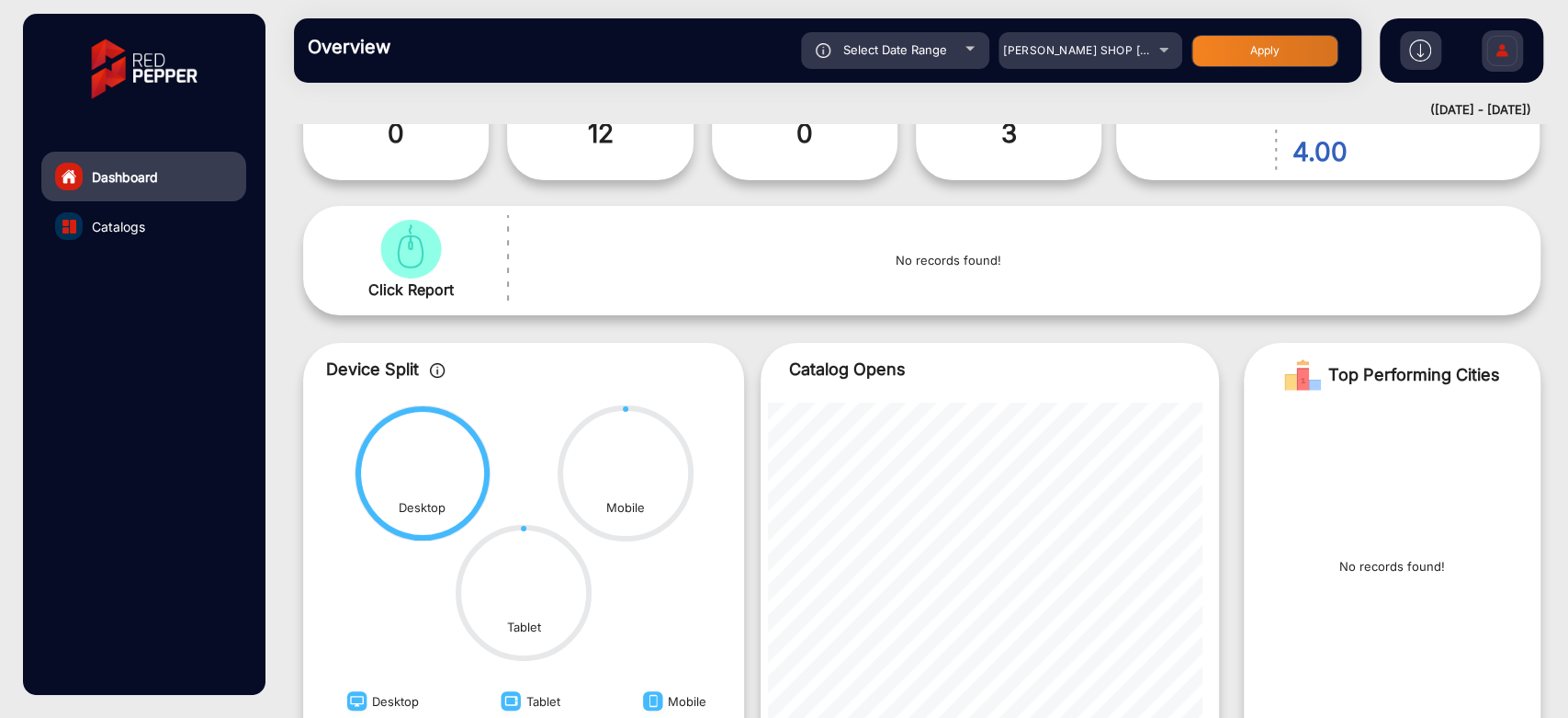
click at [978, 42] on div "Select Date Range" at bounding box center [896, 51] width 189 height 37
type input "[DATE]"
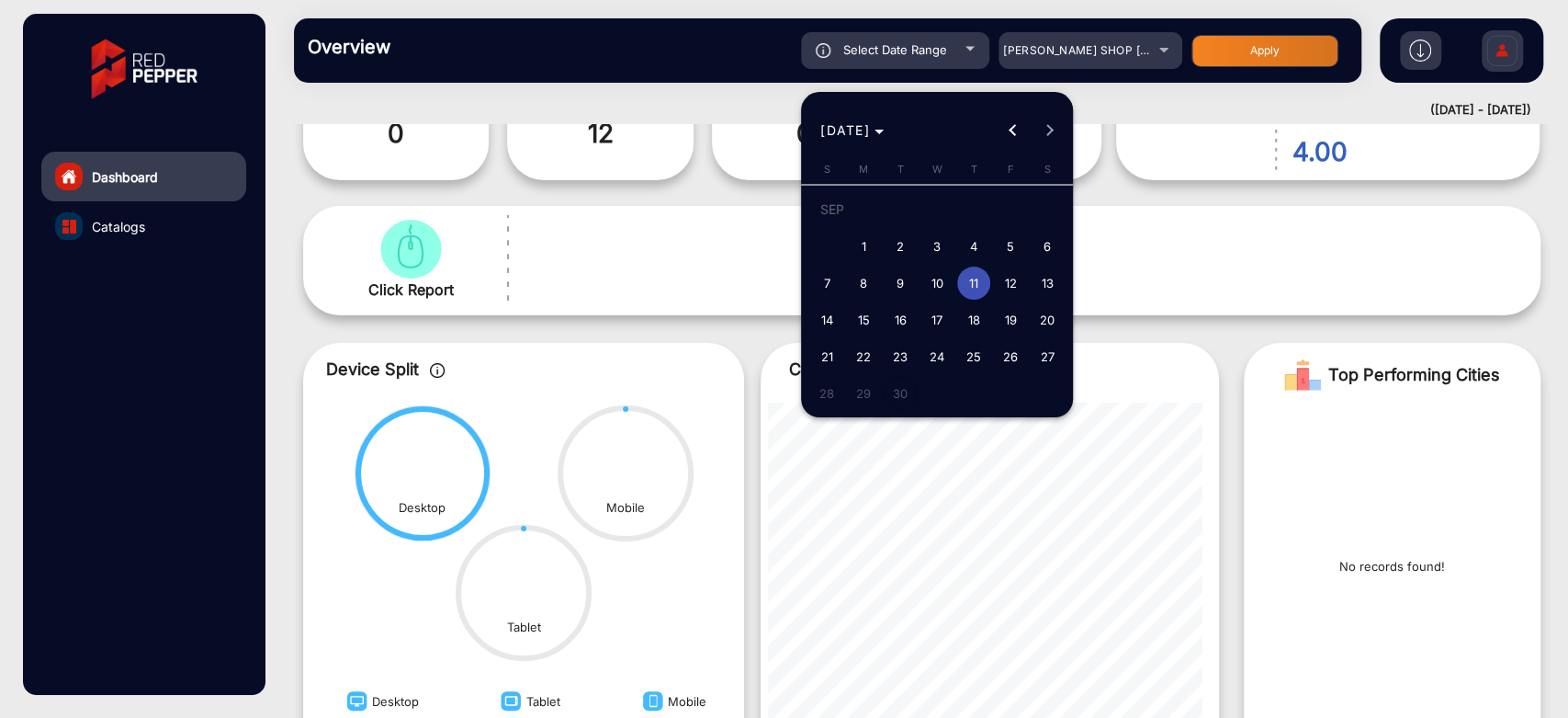
click at [1032, 285] on span "13" at bounding box center [1048, 283] width 33 height 33
type input "[DATE]"
click at [1032, 285] on span "13" at bounding box center [1048, 283] width 33 height 33
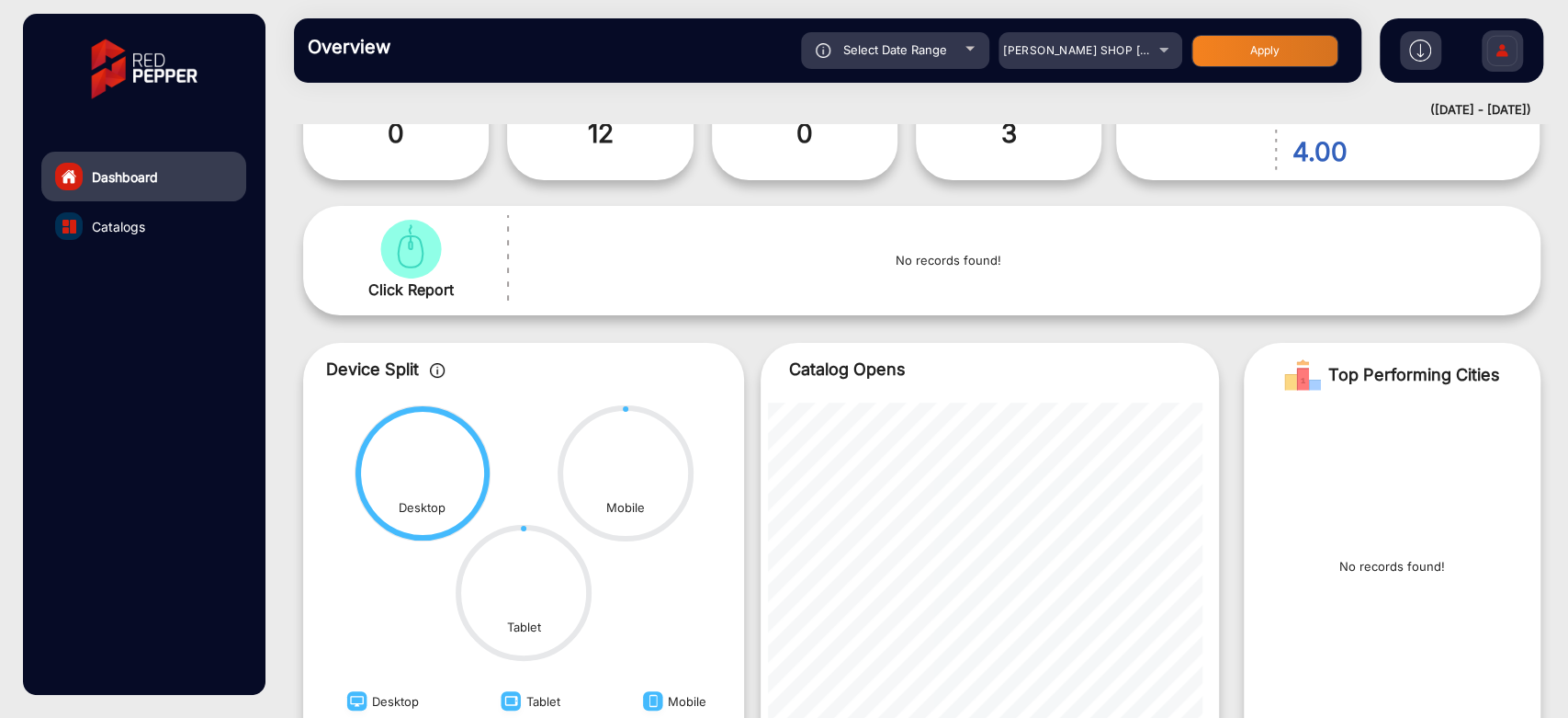
type input "[DATE]"
click at [1250, 50] on button "Apply" at bounding box center [1265, 51] width 147 height 32
type input "[DATE]"
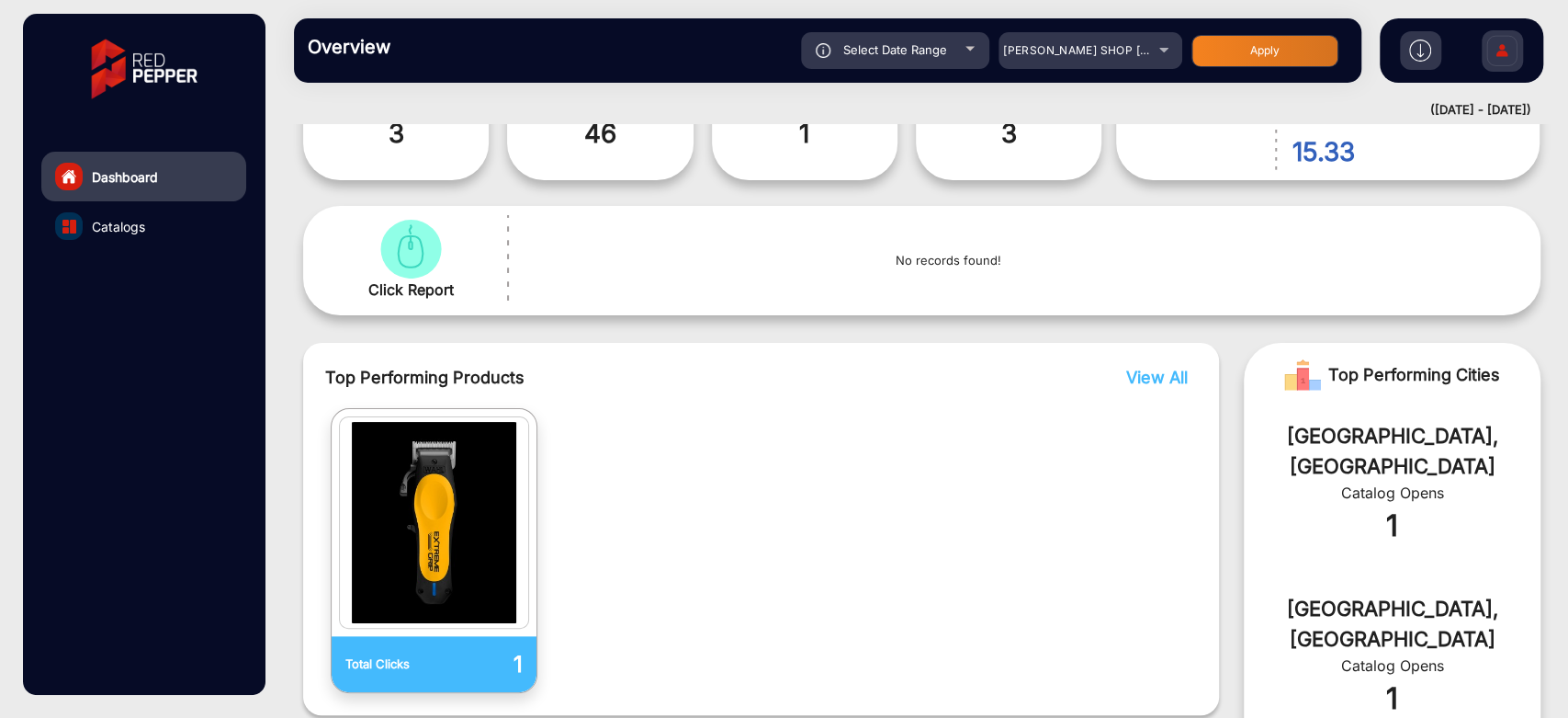
click at [982, 48] on div "Select Date Range" at bounding box center [896, 51] width 189 height 37
type input "[DATE]"
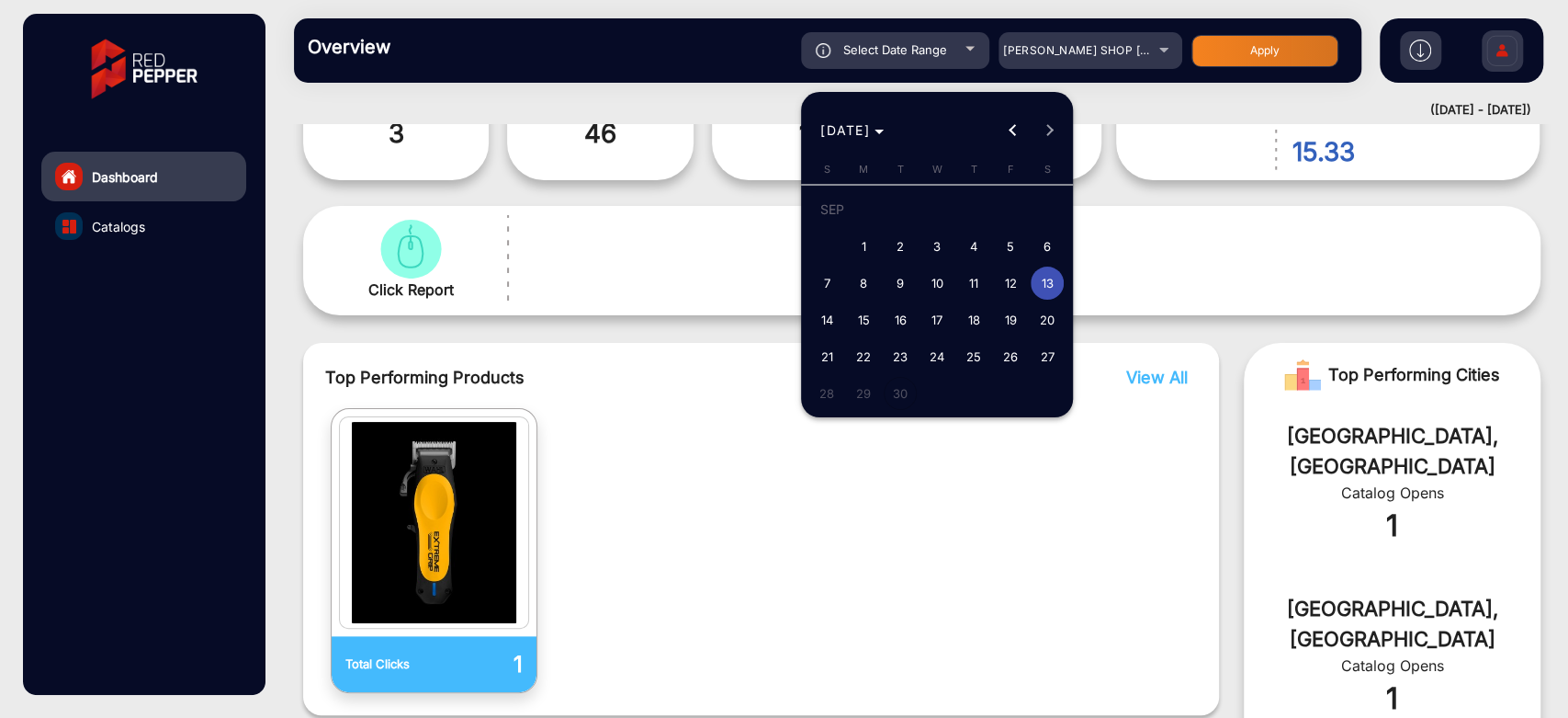
click at [978, 283] on span "11" at bounding box center [974, 283] width 33 height 33
type input "[DATE]"
click at [978, 283] on span "11" at bounding box center [974, 283] width 33 height 33
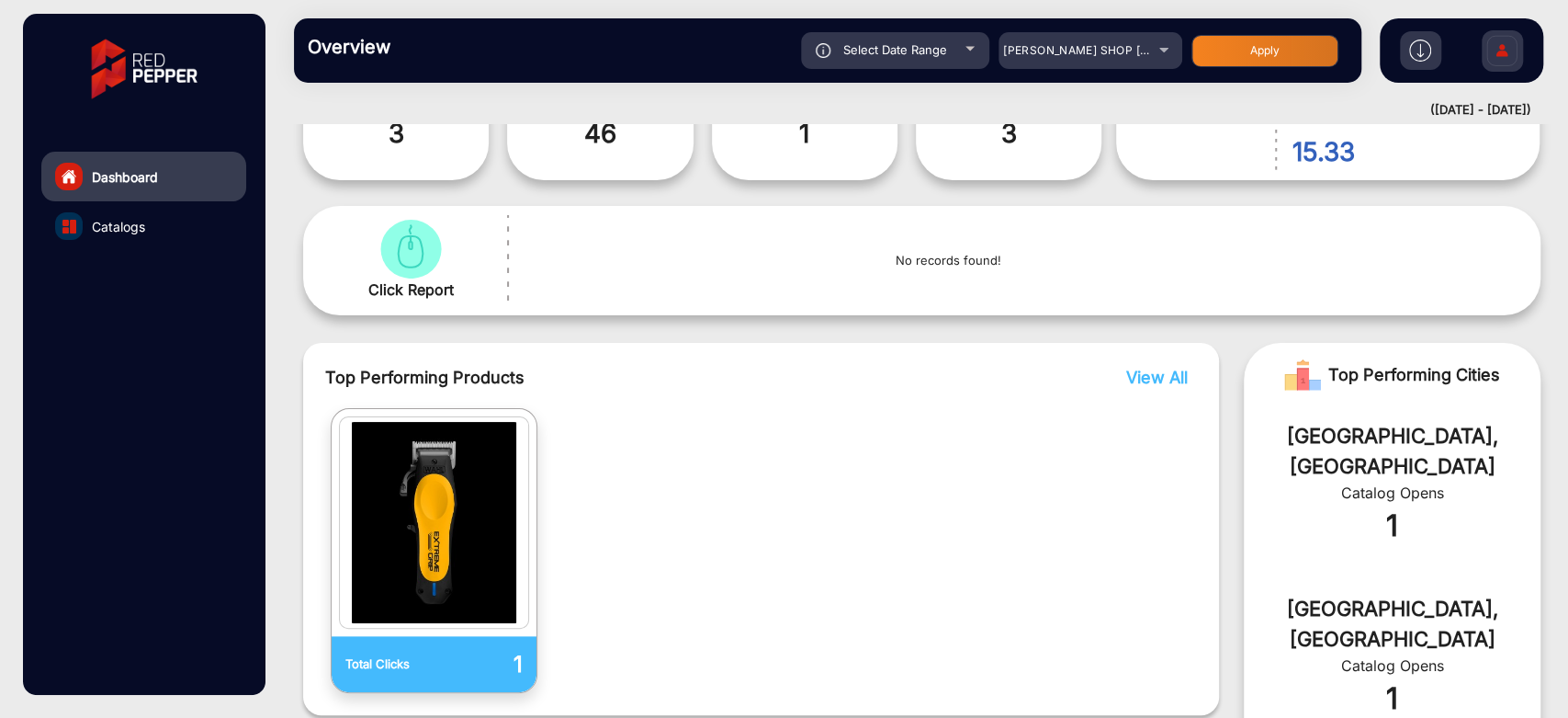
type input "[DATE]"
click at [1244, 53] on button "Apply" at bounding box center [1265, 51] width 147 height 32
type input "[DATE]"
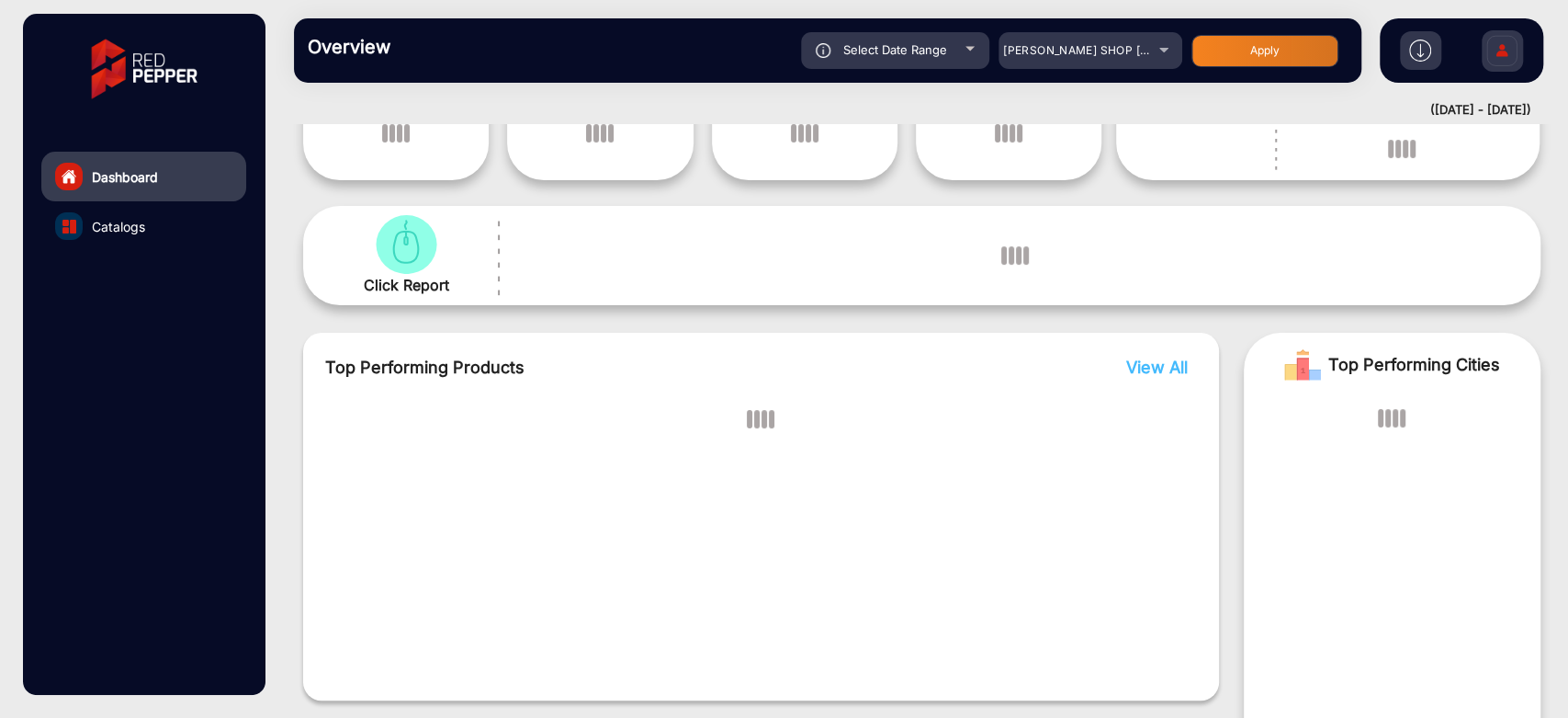
scroll to position [14, 0]
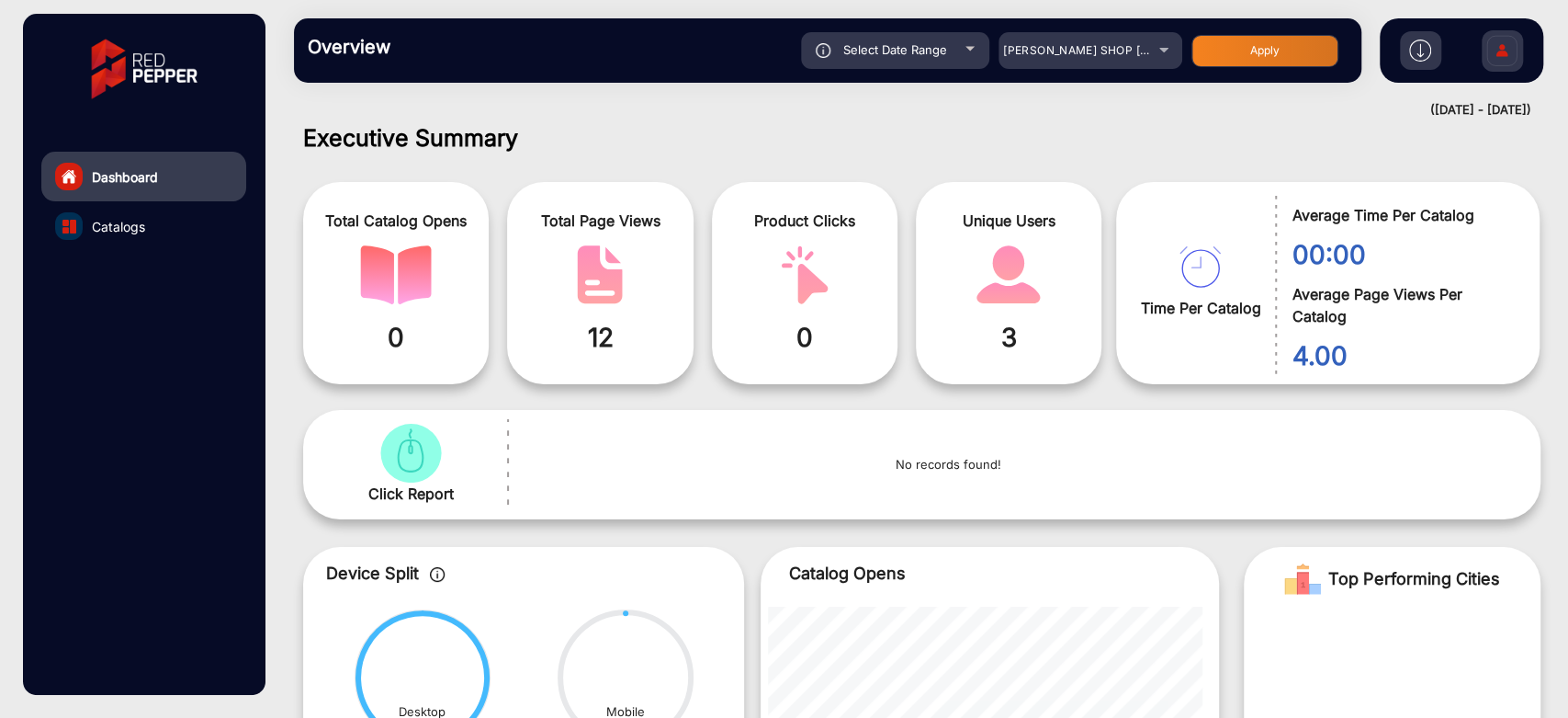
drag, startPoint x: 984, startPoint y: 35, endPoint x: 970, endPoint y: 42, distance: 15.7
click at [970, 42] on div "Select Date Range" at bounding box center [896, 51] width 189 height 37
type input "[DATE]"
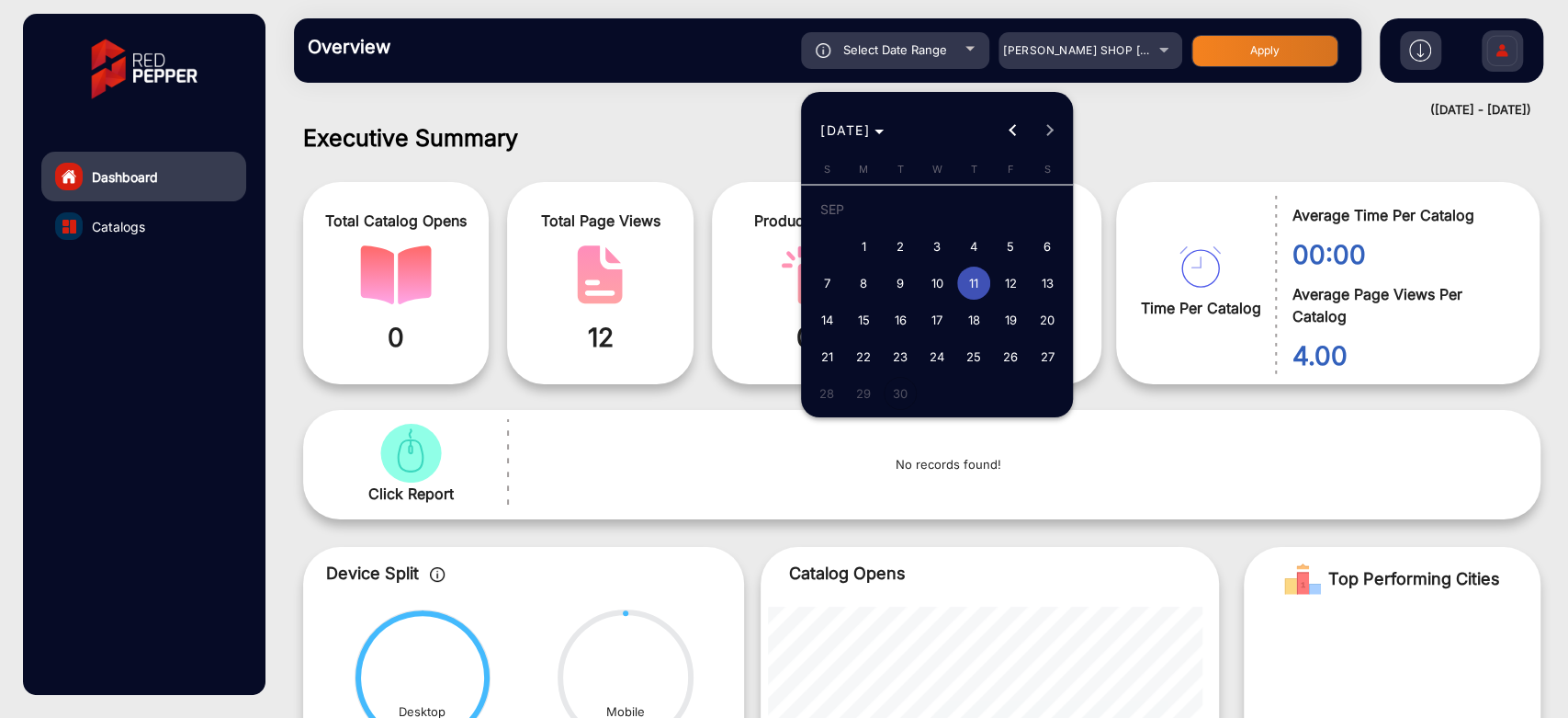
click at [987, 247] on span "4" at bounding box center [974, 246] width 33 height 33
type input "[DATE]"
click at [1053, 248] on span "6" at bounding box center [1048, 246] width 33 height 33
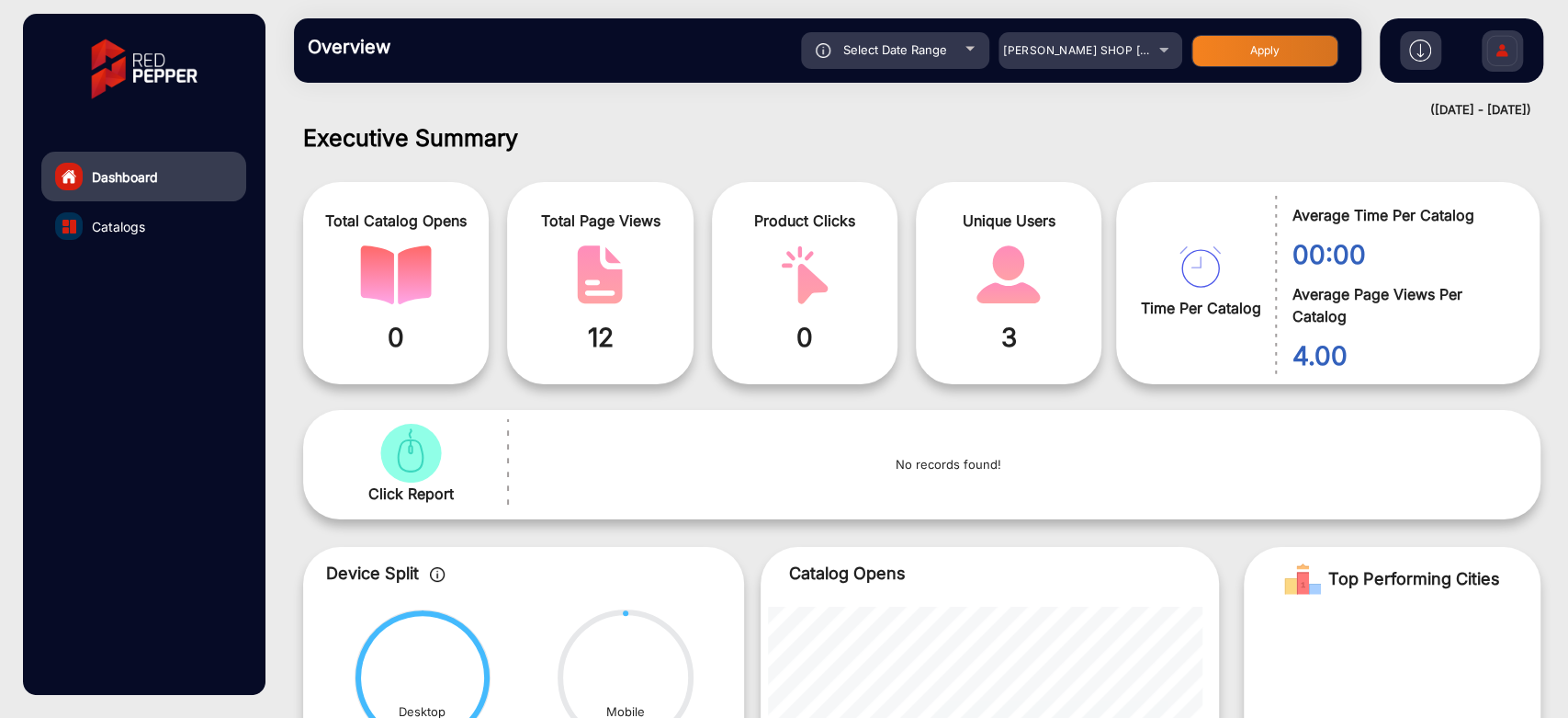
type input "[DATE]"
click at [1253, 63] on button "Apply" at bounding box center [1265, 51] width 147 height 32
type input "[DATE]"
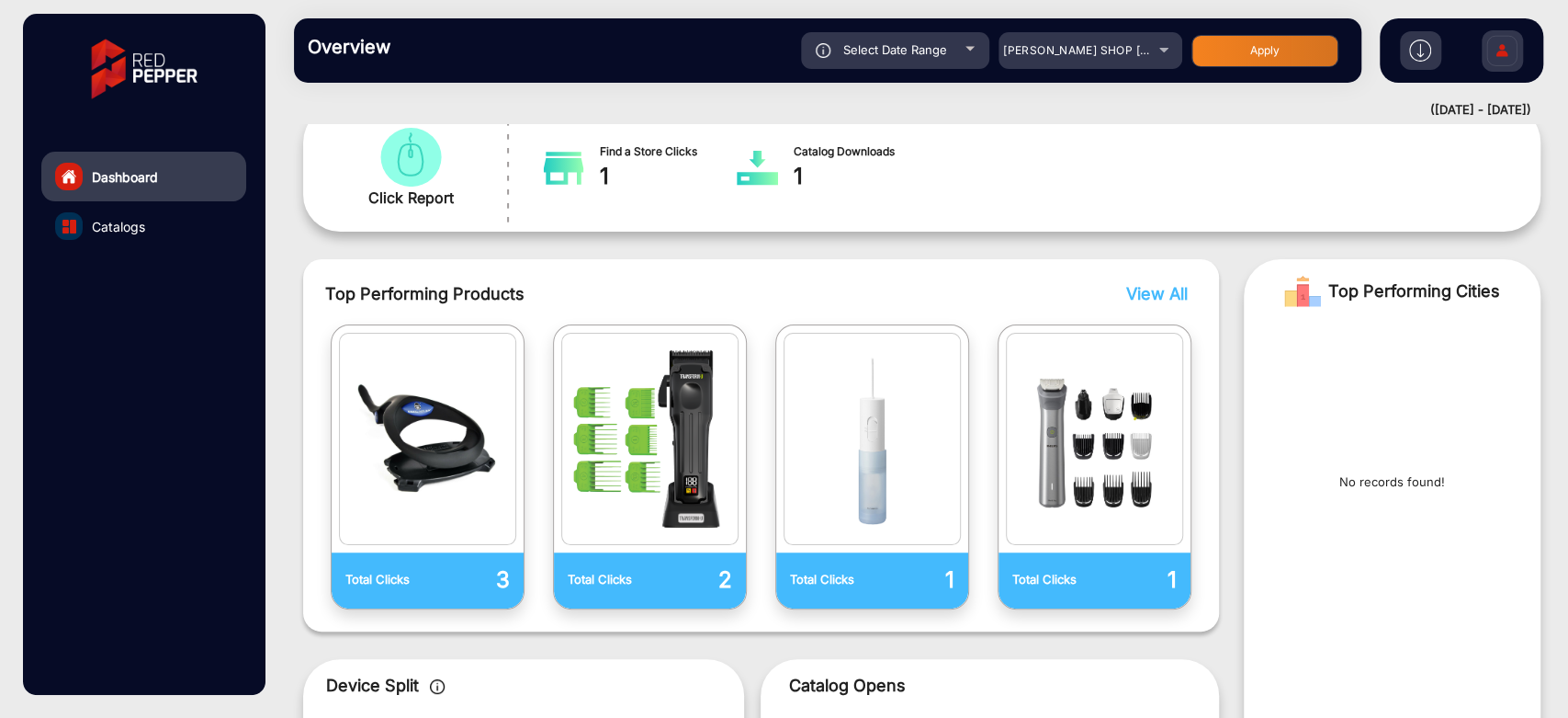
scroll to position [320, 0]
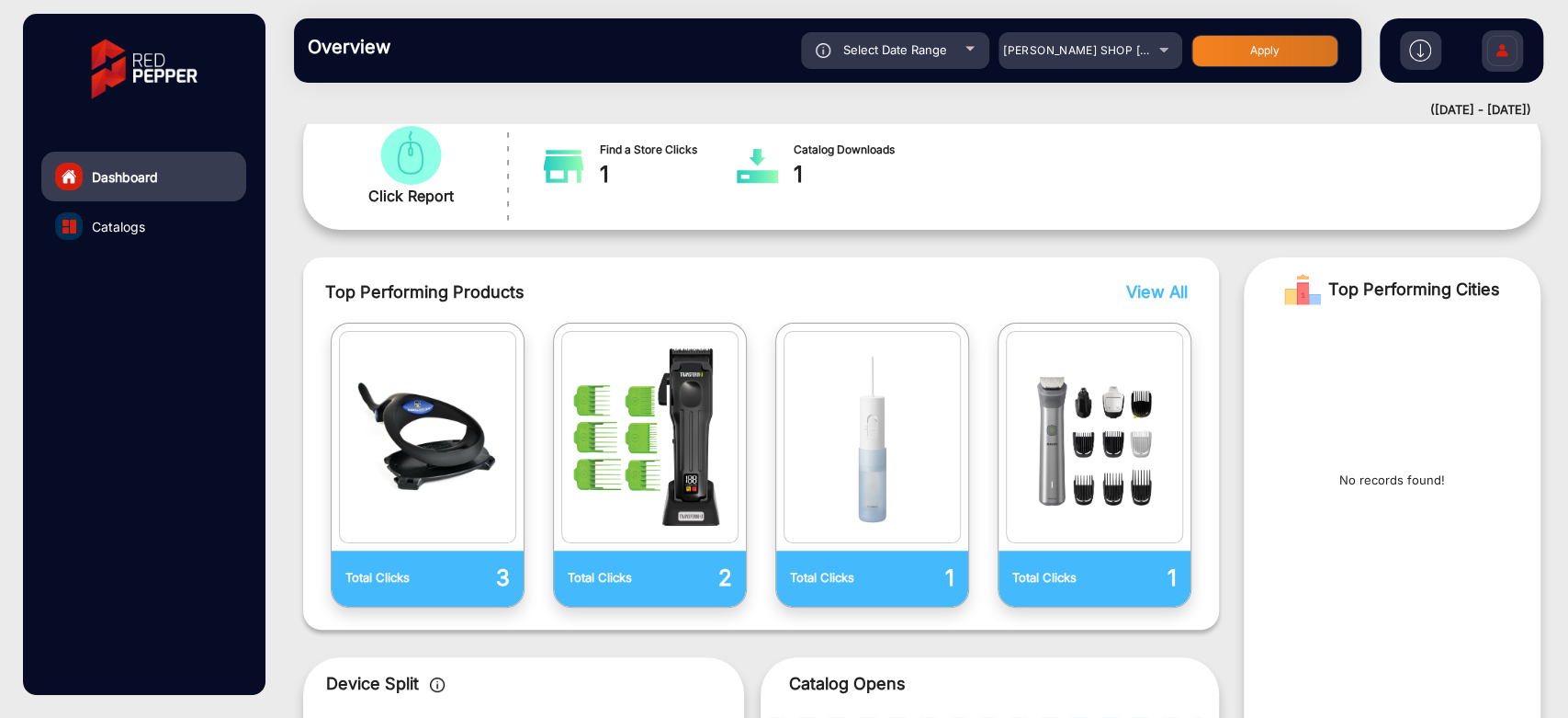
click at [941, 47] on span "Select Date Range" at bounding box center [895, 49] width 104 height 15
type input "[DATE]"
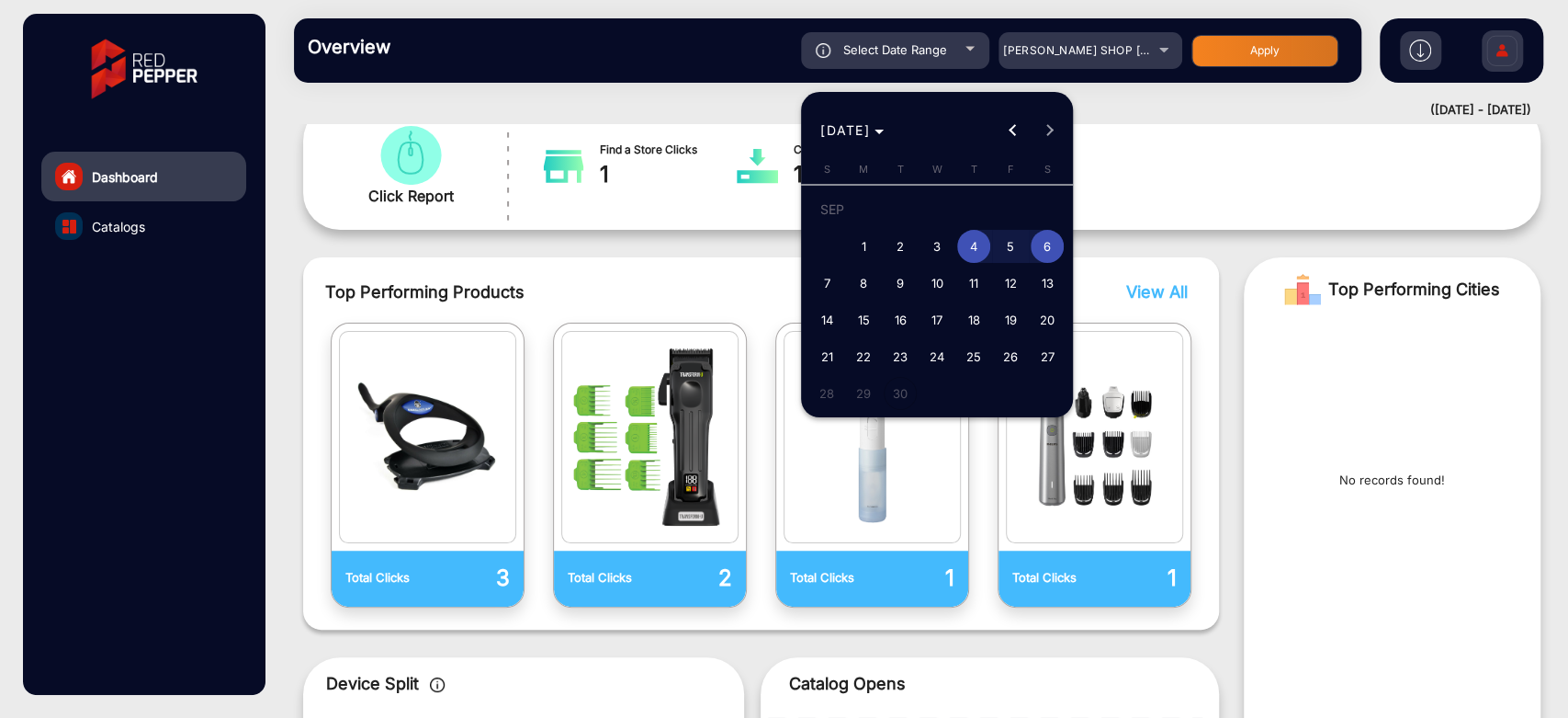
click at [967, 254] on span "4" at bounding box center [974, 246] width 33 height 33
click at [864, 243] on span "1" at bounding box center [864, 246] width 33 height 33
type input "[DATE]"
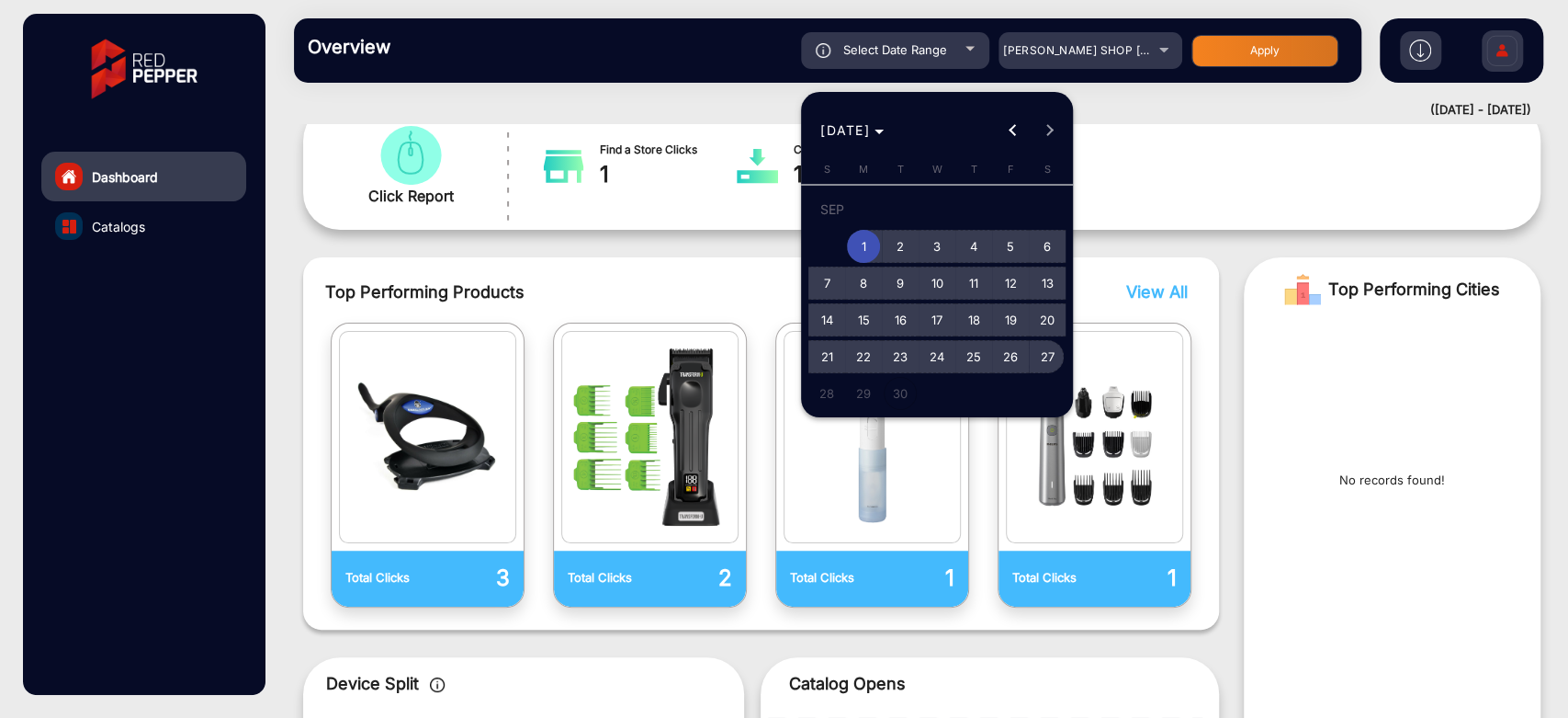
click at [1049, 365] on span "27" at bounding box center [1048, 356] width 33 height 33
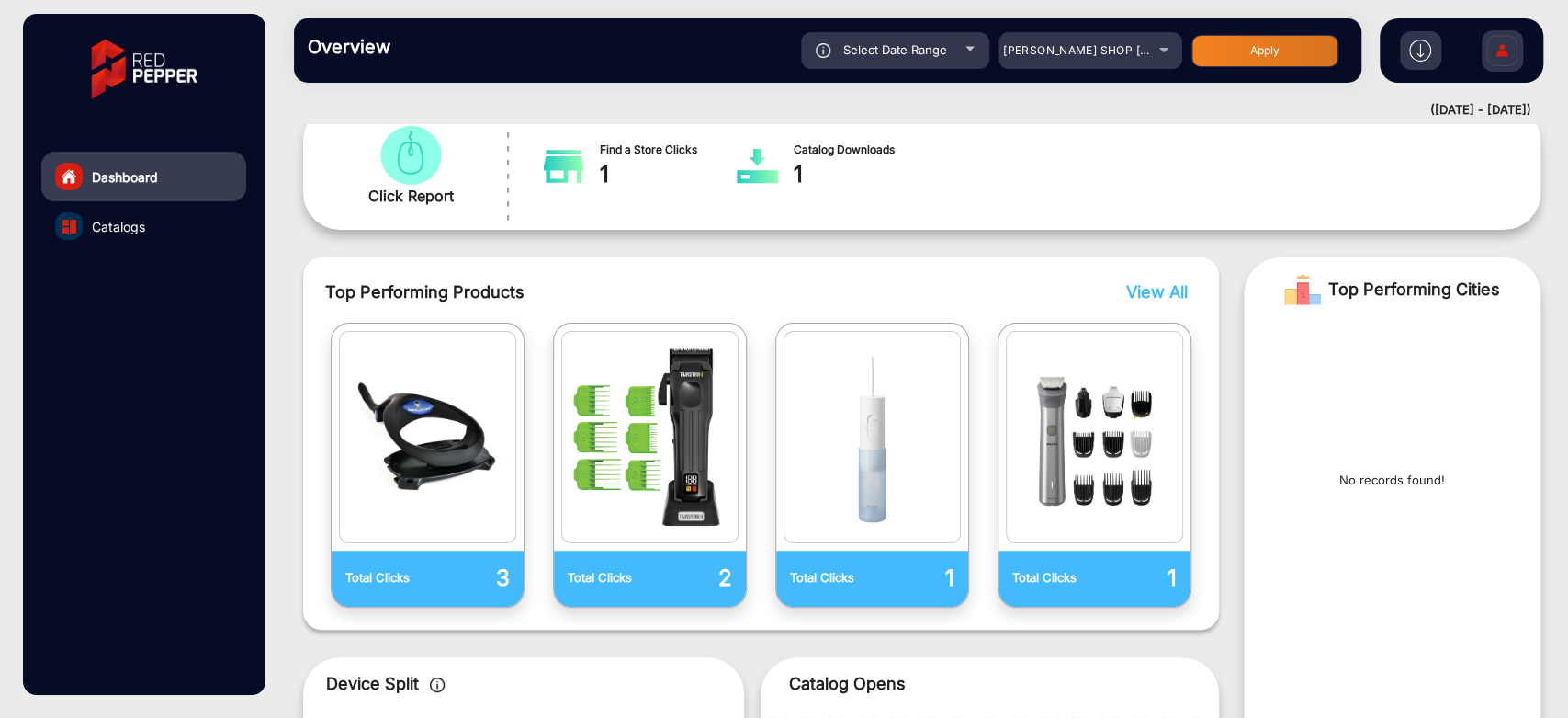
type input "[DATE]"
click at [1255, 54] on button "Apply" at bounding box center [1265, 51] width 147 height 32
type input "[DATE]"
